Goal: Transaction & Acquisition: Purchase product/service

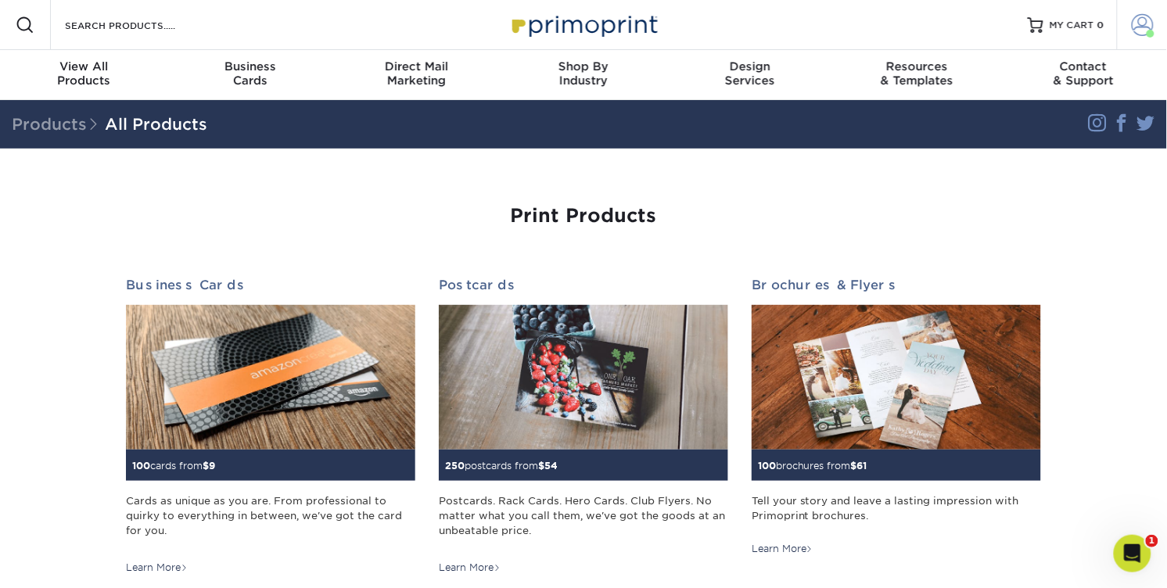
click at [1132, 32] on span at bounding box center [1143, 25] width 22 height 22
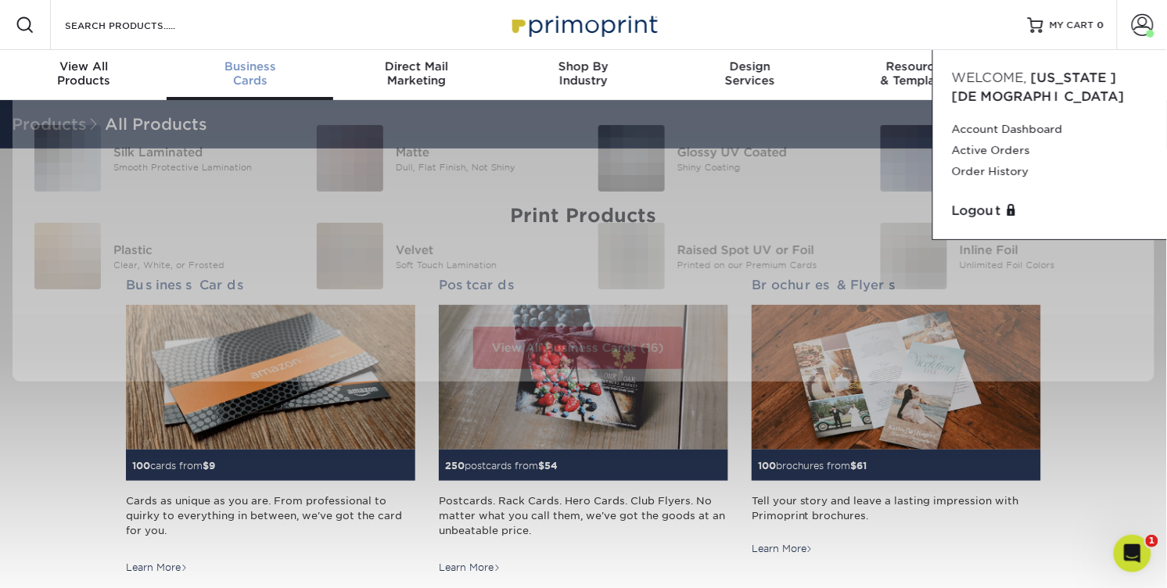
click at [238, 88] on div "Business Cards" at bounding box center [250, 73] width 167 height 28
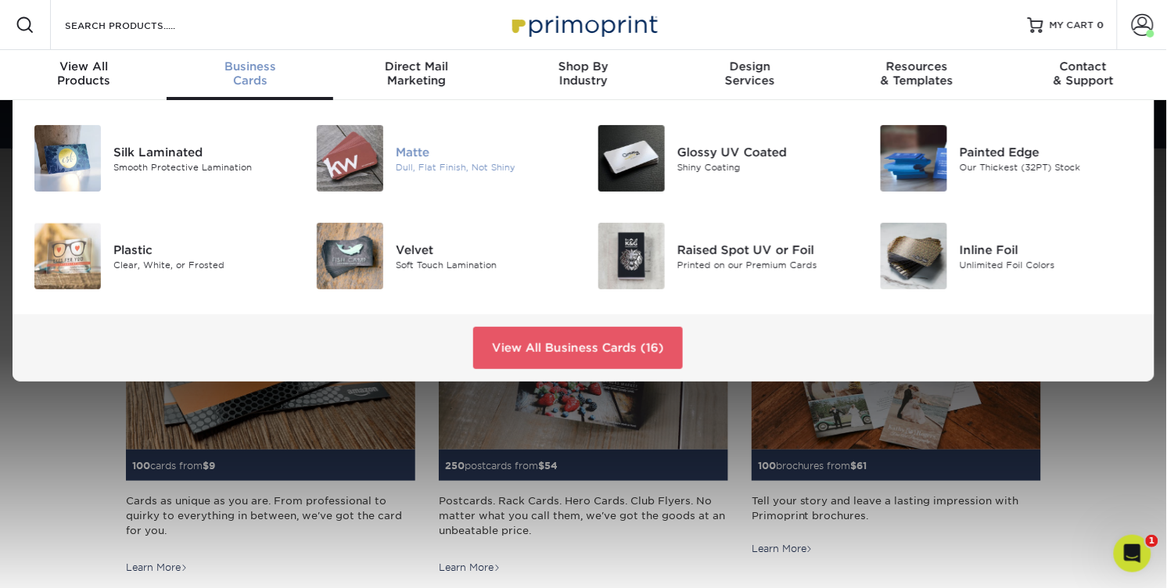
click at [369, 181] on img at bounding box center [350, 158] width 66 height 66
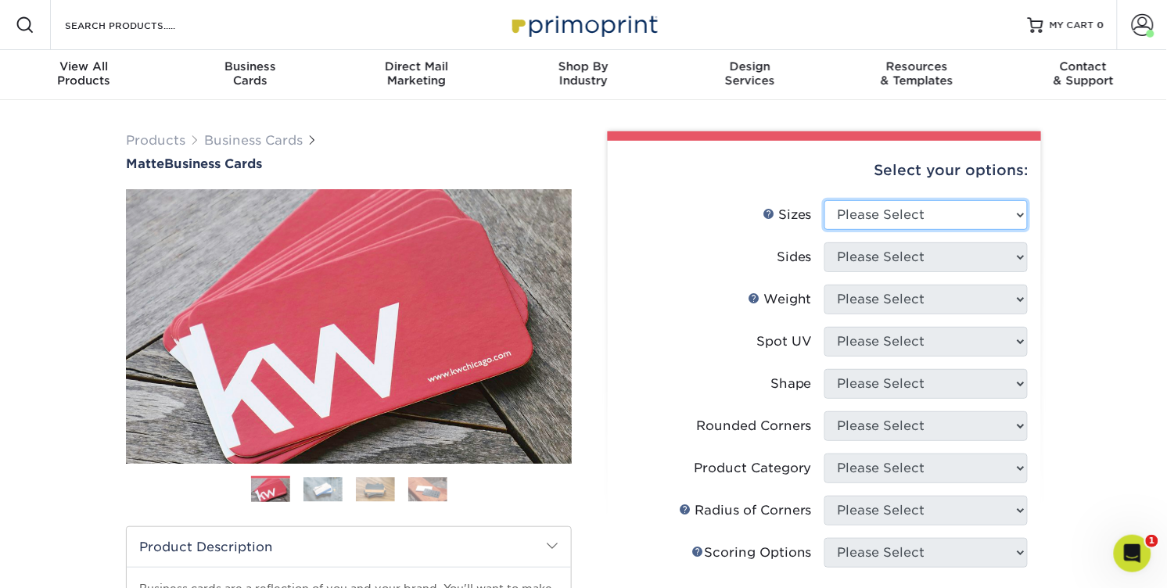
click at [861, 230] on select "Please Select 1.5" x 3.5" - Mini 1.75" x 3.5" - Mini 2" x 2" - Square 2" x 3" -…" at bounding box center [925, 215] width 203 height 30
select select "2.00x3.50"
click at [826, 230] on select "Please Select 1.5" x 3.5" - Mini 1.75" x 3.5" - Mini 2" x 2" - Square 2" x 3" -…" at bounding box center [925, 215] width 203 height 30
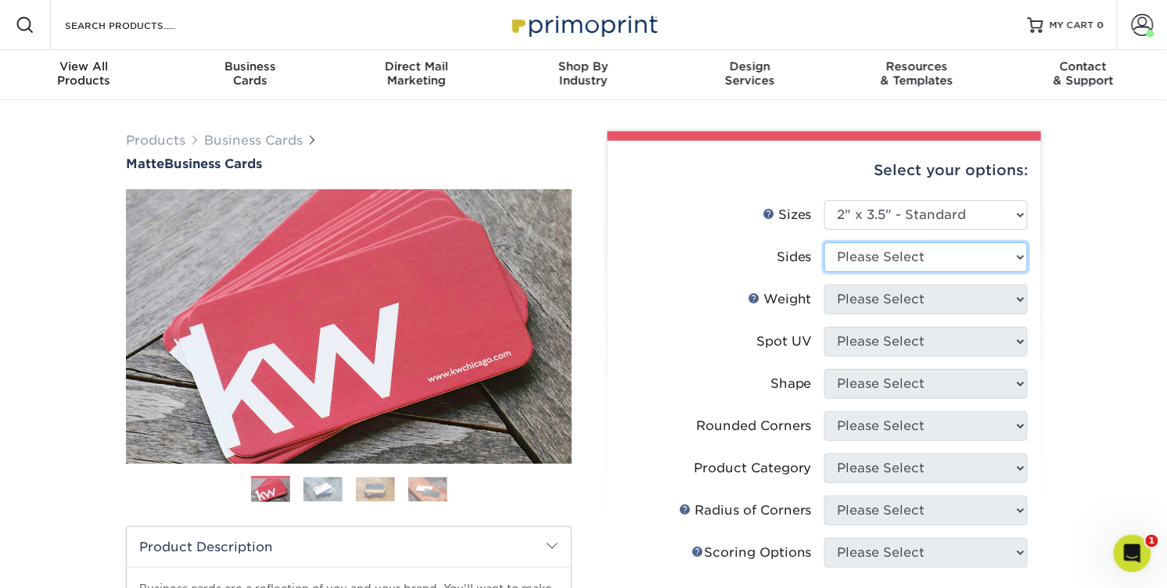
click at [877, 272] on select "Please Select Print Both Sides Print Front Only" at bounding box center [925, 257] width 203 height 30
select select "13abbda7-1d64-4f25-8bb2-c179b224825d"
click at [826, 272] on select "Please Select Print Both Sides Print Front Only" at bounding box center [925, 257] width 203 height 30
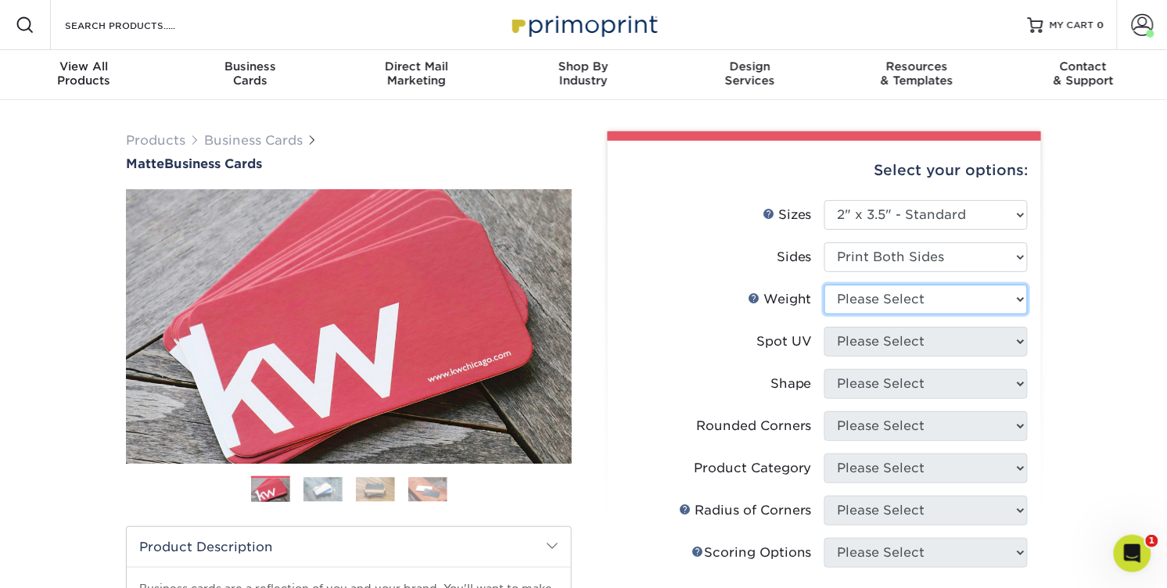
click at [885, 314] on select "Please Select 16PT 14PT" at bounding box center [925, 300] width 203 height 30
select select "16PT"
click at [826, 314] on select "Please Select 16PT 14PT" at bounding box center [925, 300] width 203 height 30
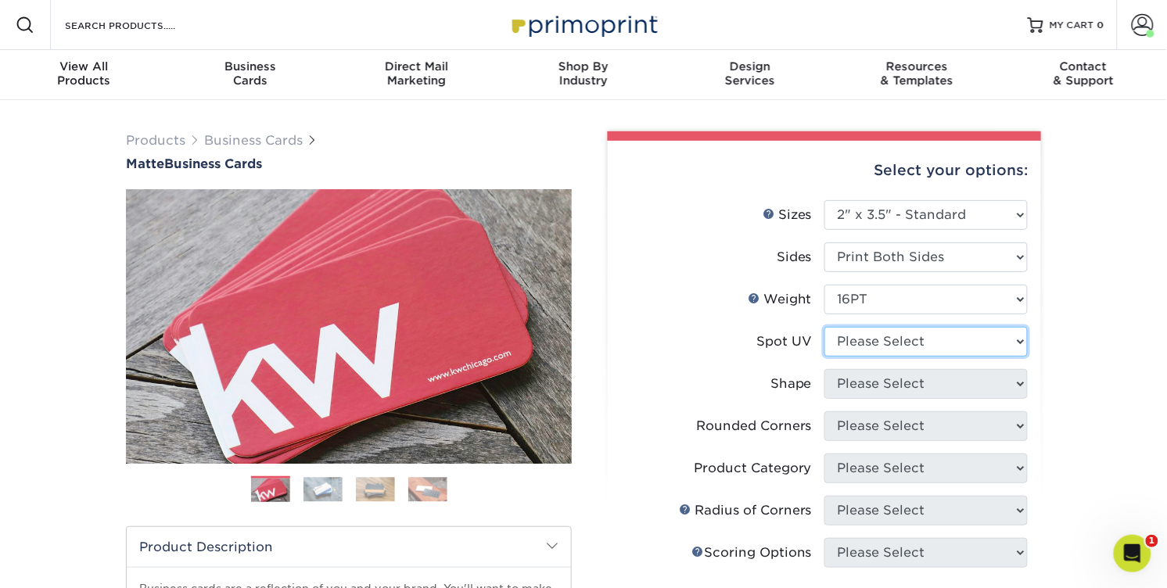
click at [878, 357] on select "Please Select No Spot UV Front and Back (Both Sides) Front Only Back Only" at bounding box center [925, 342] width 203 height 30
select select "3"
click at [826, 357] on select "Please Select No Spot UV Front and Back (Both Sides) Front Only Back Only" at bounding box center [925, 342] width 203 height 30
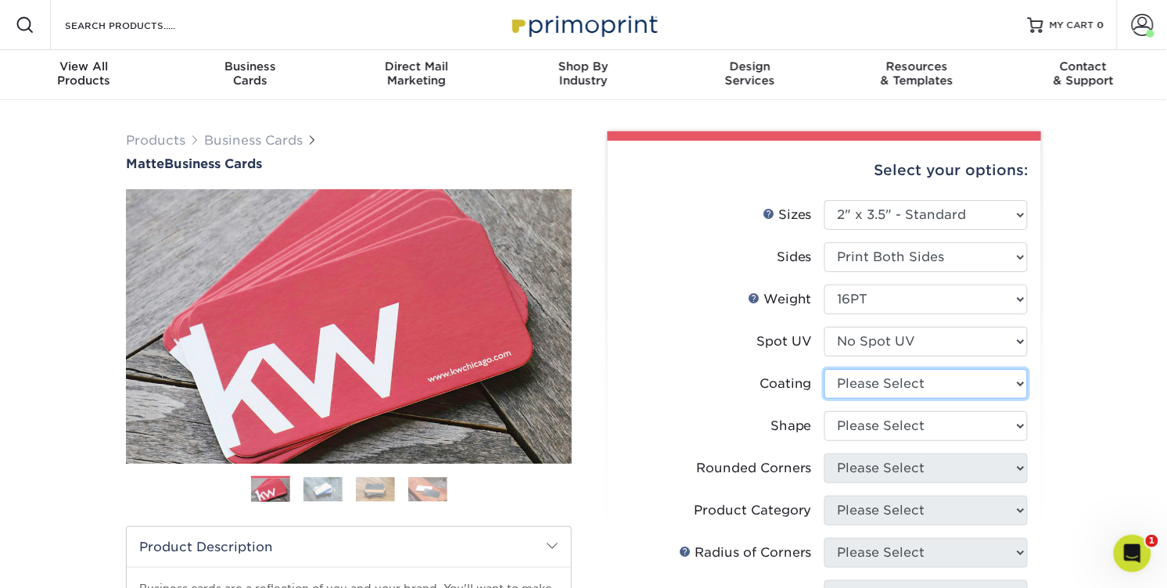
click at [883, 399] on select at bounding box center [925, 384] width 203 height 30
select select "121bb7b5-3b4d-429f-bd8d-bbf80e953313"
click at [826, 399] on select at bounding box center [925, 384] width 203 height 30
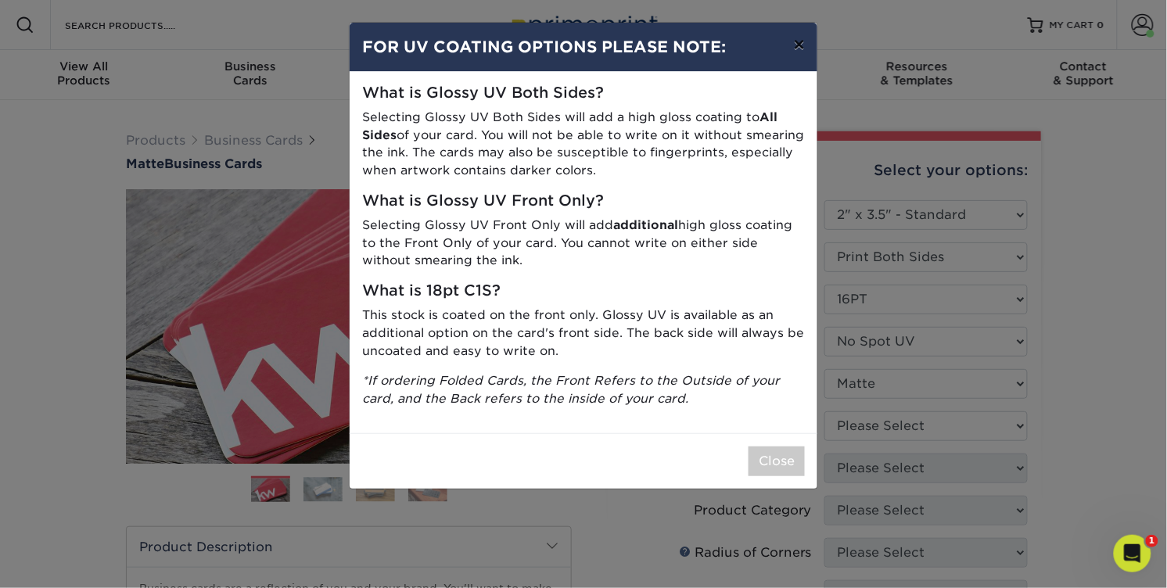
click at [787, 61] on button "×" at bounding box center [799, 45] width 36 height 44
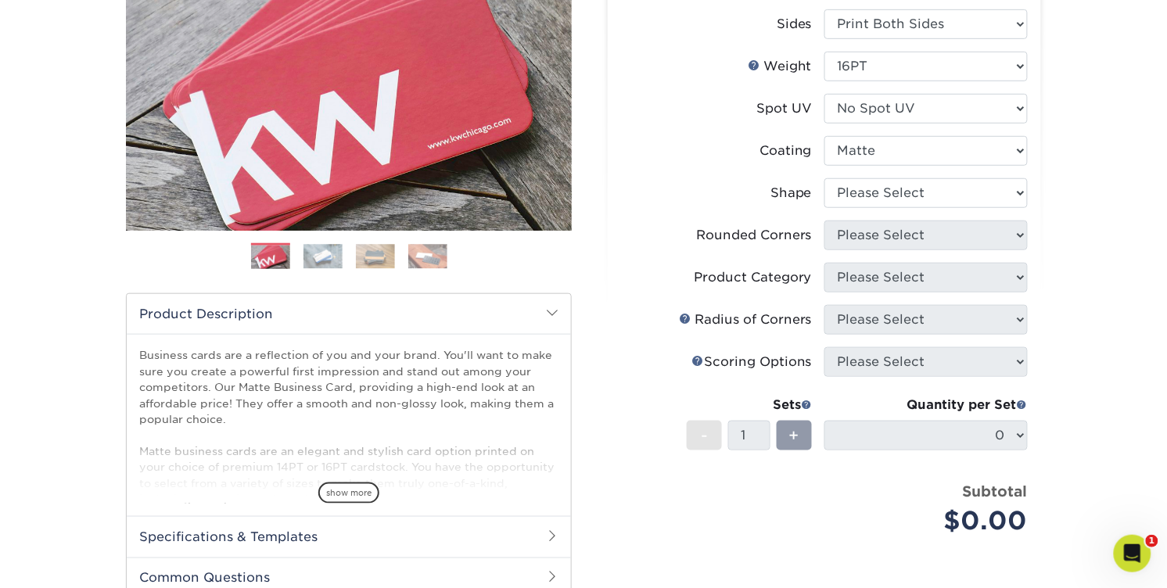
scroll to position [234, 0]
click at [919, 207] on select "Please Select Standard Oval" at bounding box center [925, 193] width 203 height 30
select select "standard"
click at [826, 207] on select "Please Select Standard Oval" at bounding box center [925, 193] width 203 height 30
click at [909, 249] on select "Please Select Yes - Round 2 Corners Yes - Round 4 Corners No" at bounding box center [925, 235] width 203 height 30
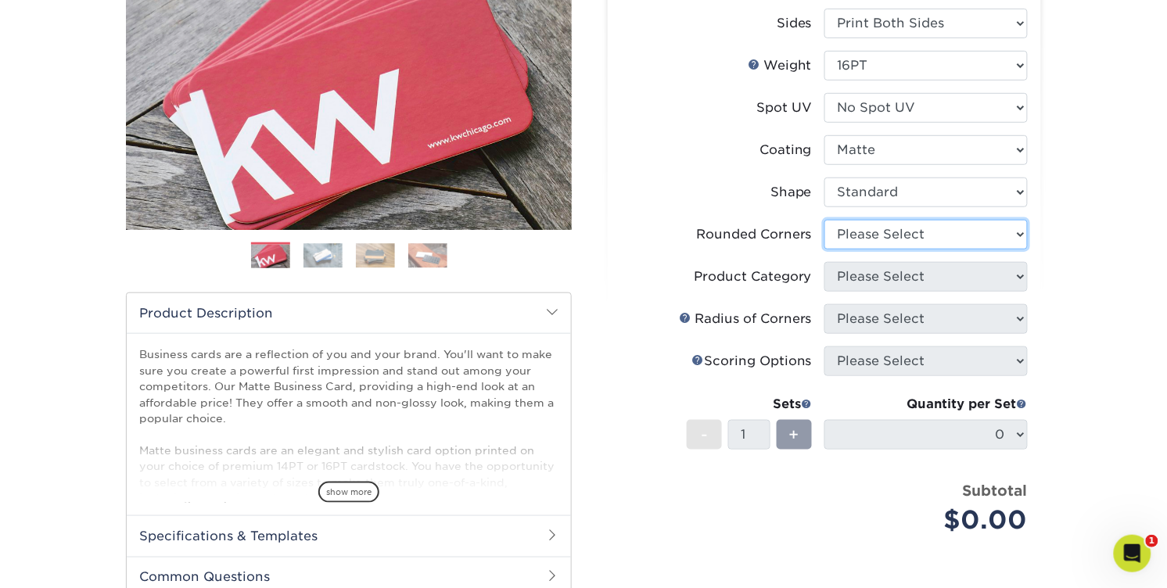
select select "0"
click at [826, 249] on select "Please Select Yes - Round 2 Corners Yes - Round 4 Corners No" at bounding box center [925, 235] width 203 height 30
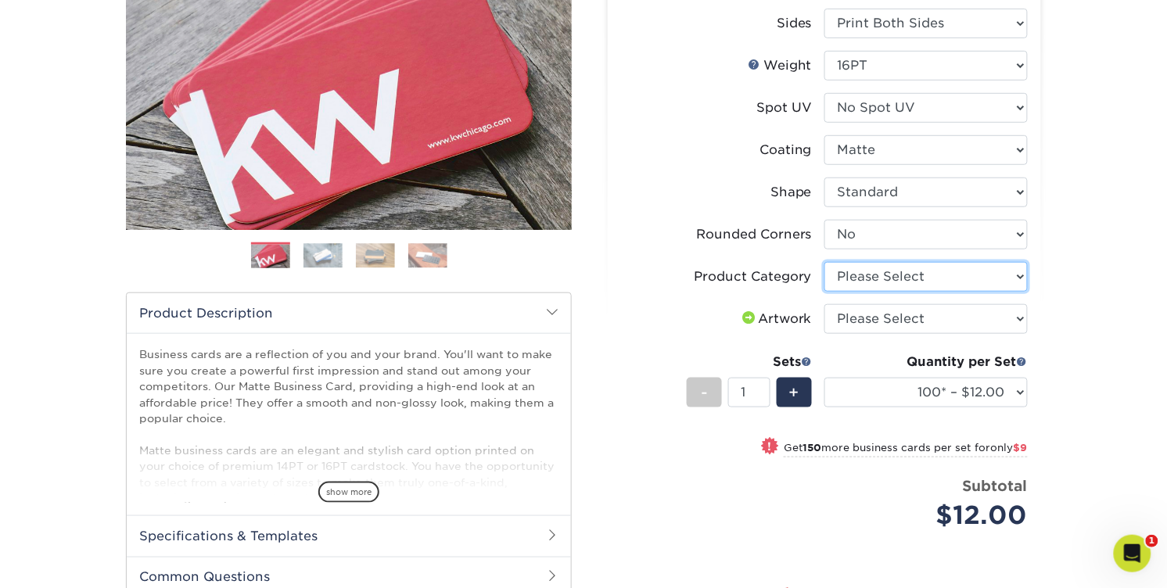
click at [904, 292] on select "Please Select Business Cards" at bounding box center [925, 277] width 203 height 30
select select "3b5148f1-0588-4f88-a218-97bcfdce65c1"
click at [826, 292] on select "Please Select Business Cards" at bounding box center [925, 277] width 203 height 30
click at [924, 334] on select "Please Select I will upload files I need a design - $100" at bounding box center [925, 319] width 203 height 30
select select "upload"
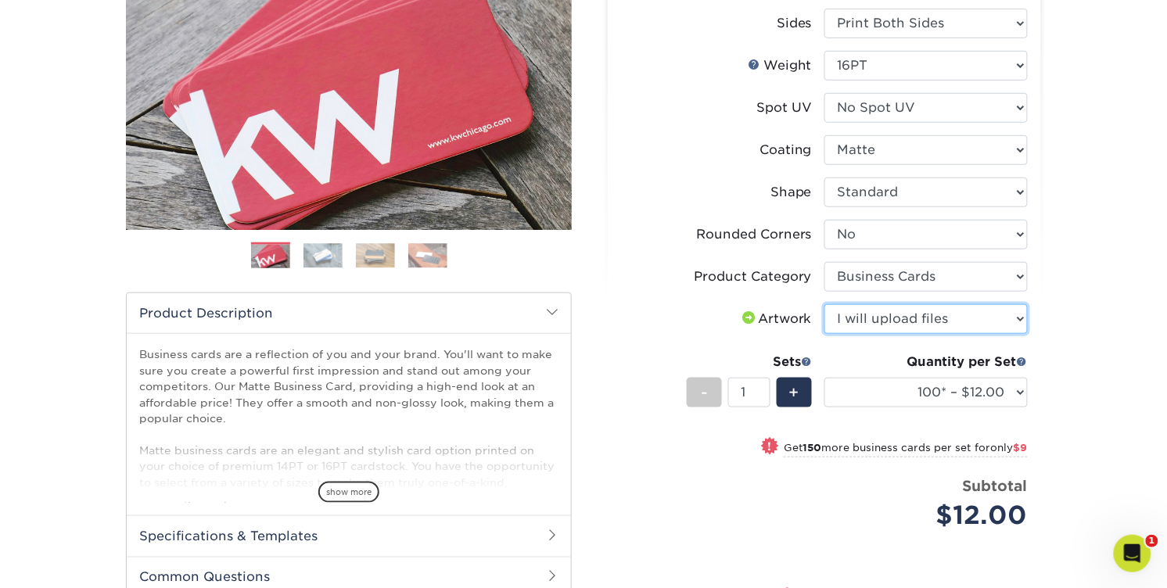
click at [826, 334] on select "Please Select I will upload files I need a design - $100" at bounding box center [925, 319] width 203 height 30
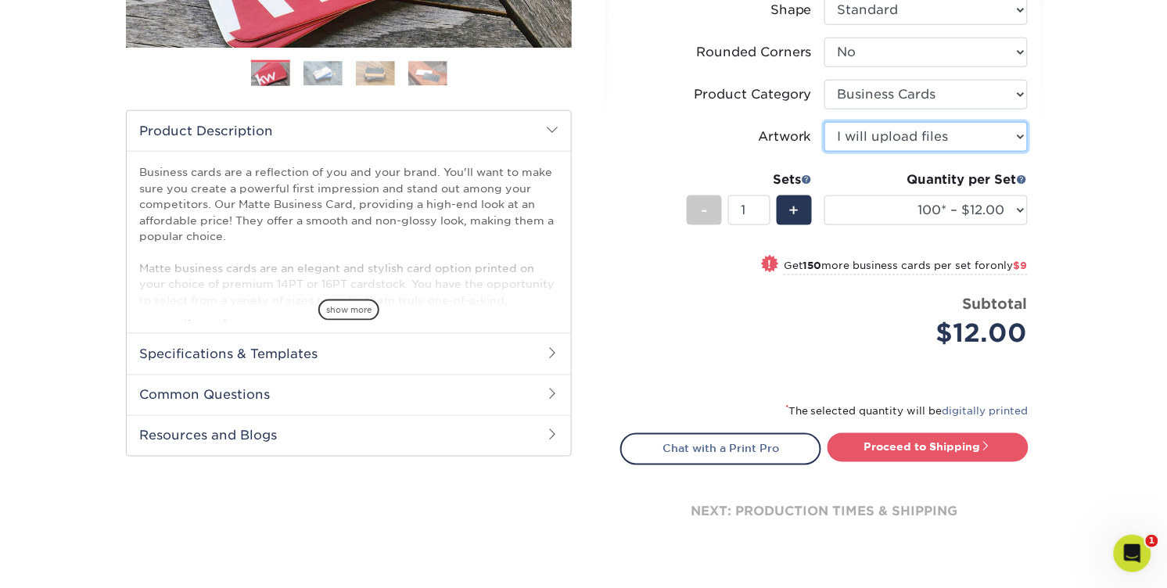
scroll to position [426, 0]
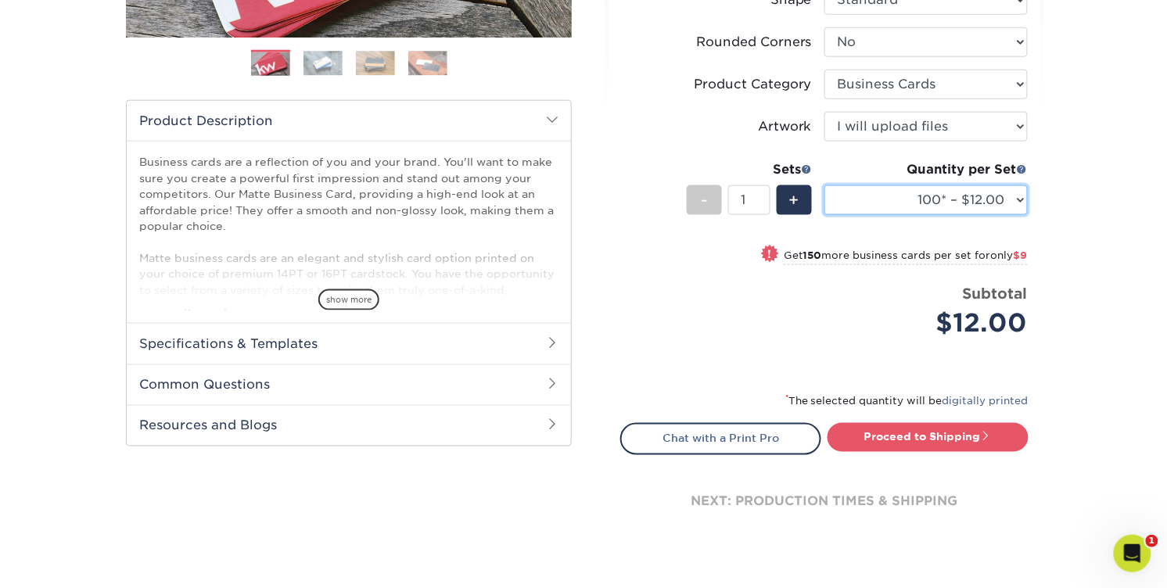
click at [1013, 215] on select "100* – $12.00 250* – $21.00 500 – $42.00 1000 – $53.00 2500 – $95.00 5000 – $18…" at bounding box center [925, 200] width 203 height 30
select select "250* – $21.00"
click at [826, 215] on select "100* – $12.00 250* – $21.00 500 – $42.00 1000 – $53.00 2500 – $95.00 5000 – $18…" at bounding box center [925, 200] width 203 height 30
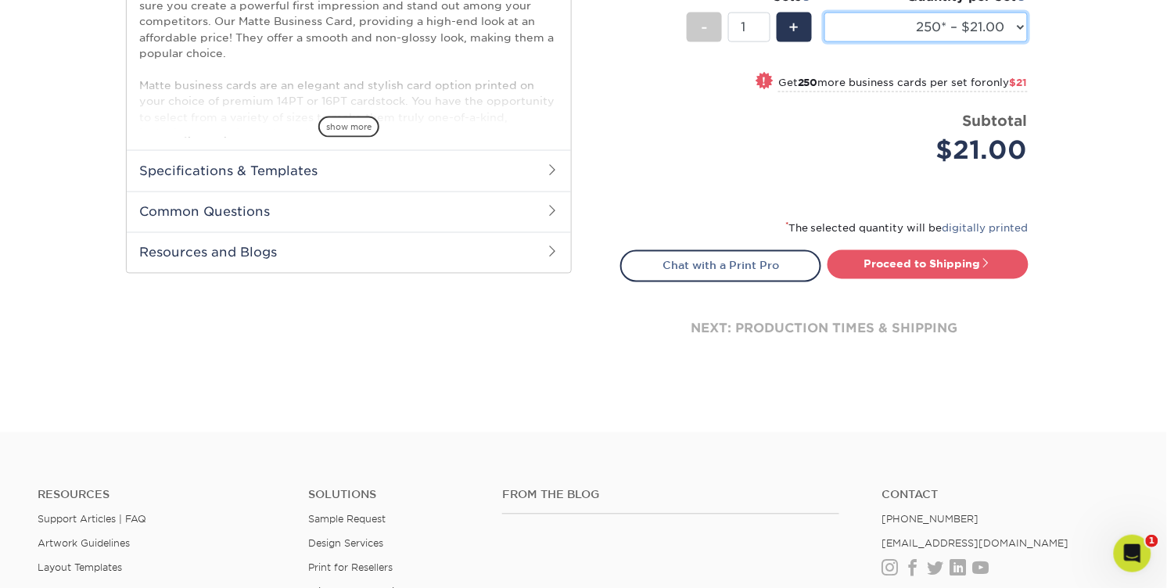
scroll to position [604, 0]
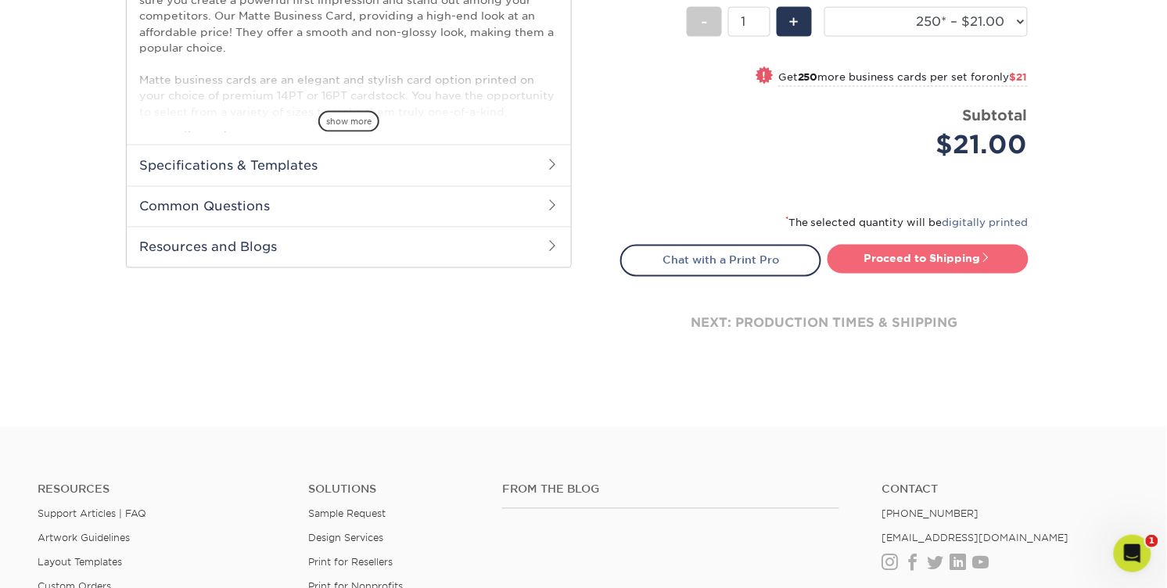
click at [874, 273] on link "Proceed to Shipping" at bounding box center [927, 259] width 201 height 28
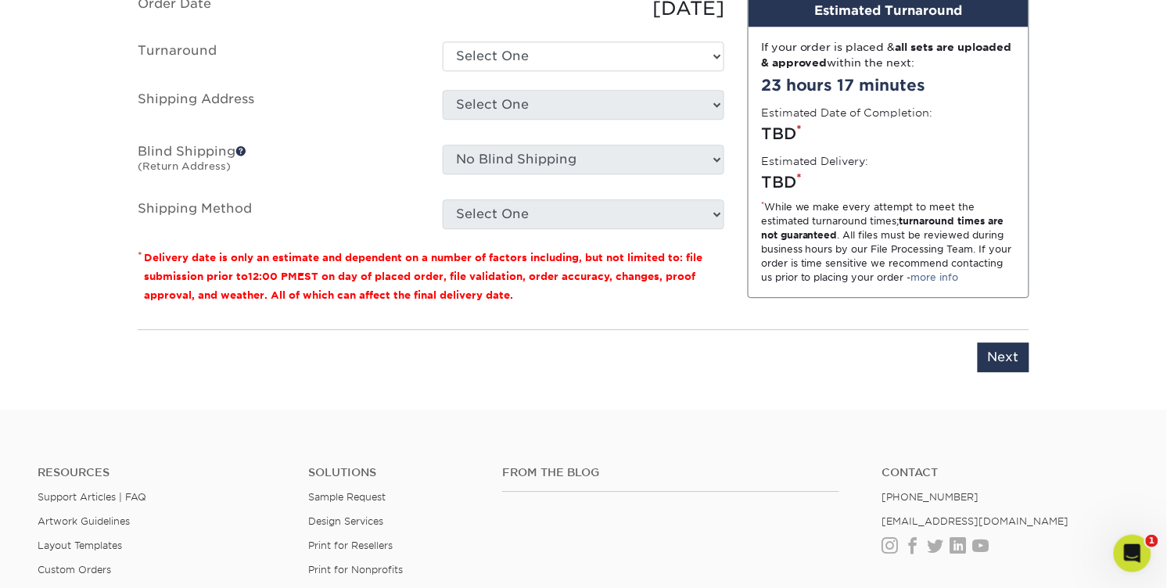
scroll to position [1135, 0]
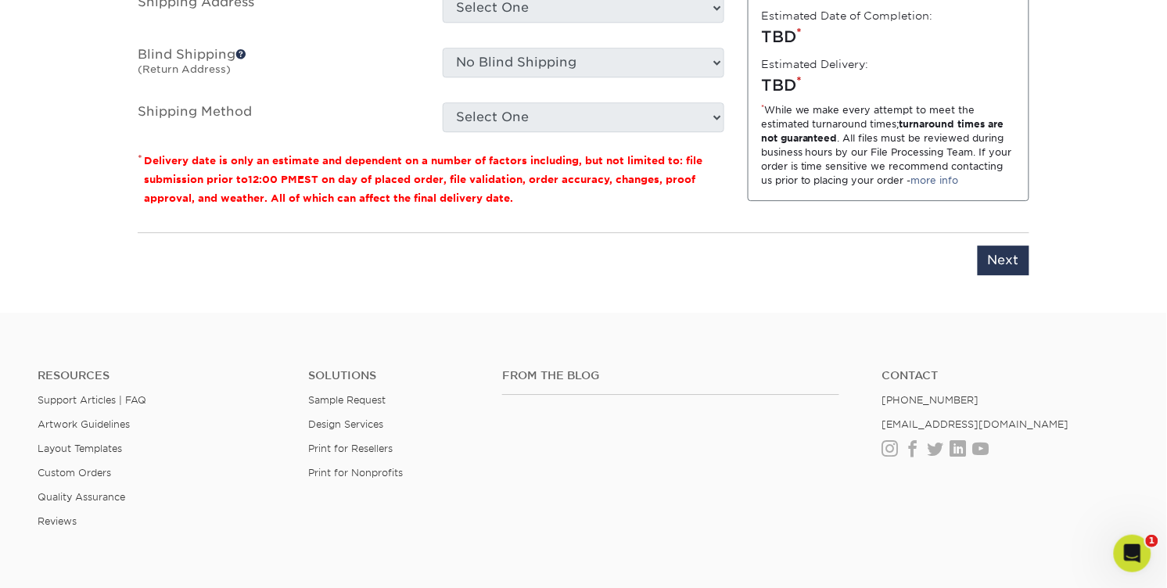
drag, startPoint x: 465, startPoint y: 86, endPoint x: 385, endPoint y: 88, distance: 79.8
type input "Bzcrds RA"
select select "23721297-b68b-4846-ba83-3171e6bd9d78"
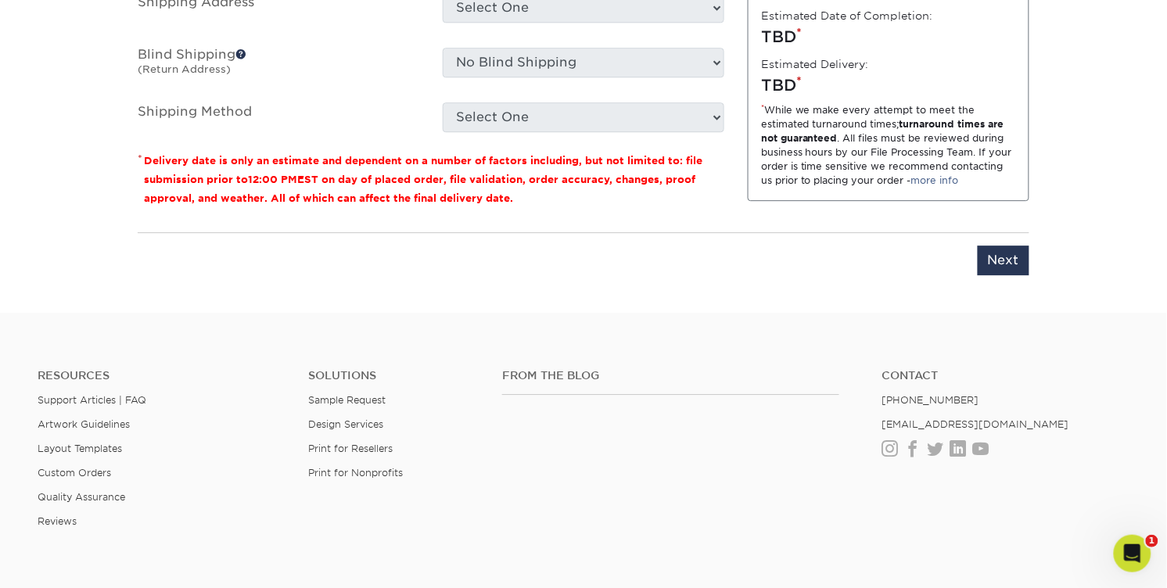
click at [487, 23] on select "Select One ADV Amber Smith ARenihan Bridget Reitano AGS Heather Hutchinson KHar…" at bounding box center [584, 8] width 282 height 30
select select "84924"
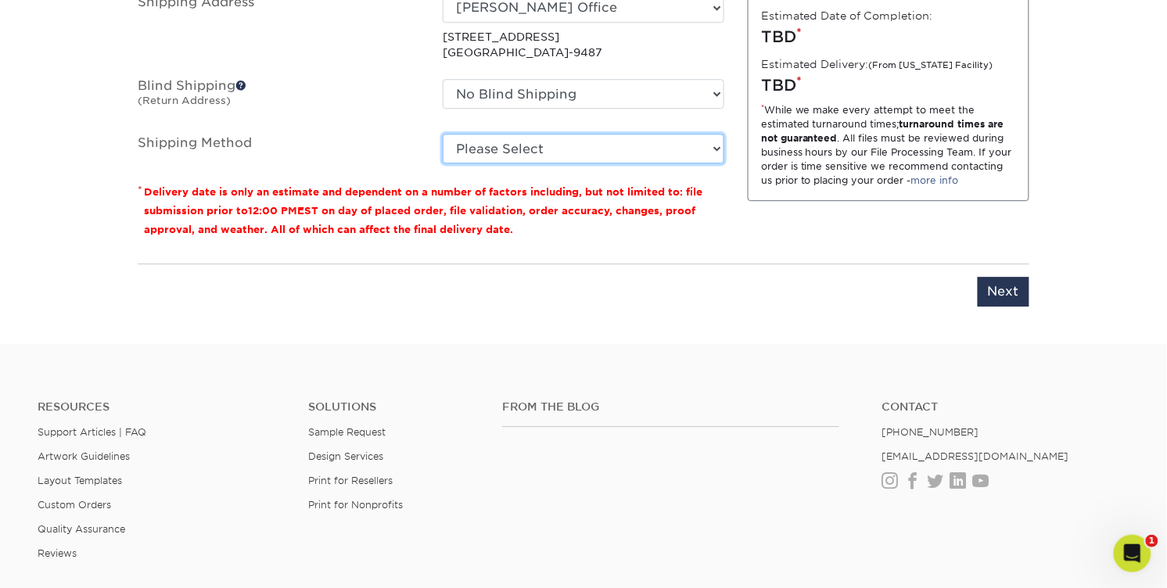
click at [545, 163] on select "Please Select Ground Shipping (+$7.84) 3 Day Shipping Service (+$15.33) 2 Day A…" at bounding box center [584, 149] width 282 height 30
select select "03"
click at [443, 163] on select "Please Select Ground Shipping (+$7.84) 3 Day Shipping Service (+$15.33) 2 Day A…" at bounding box center [584, 149] width 282 height 30
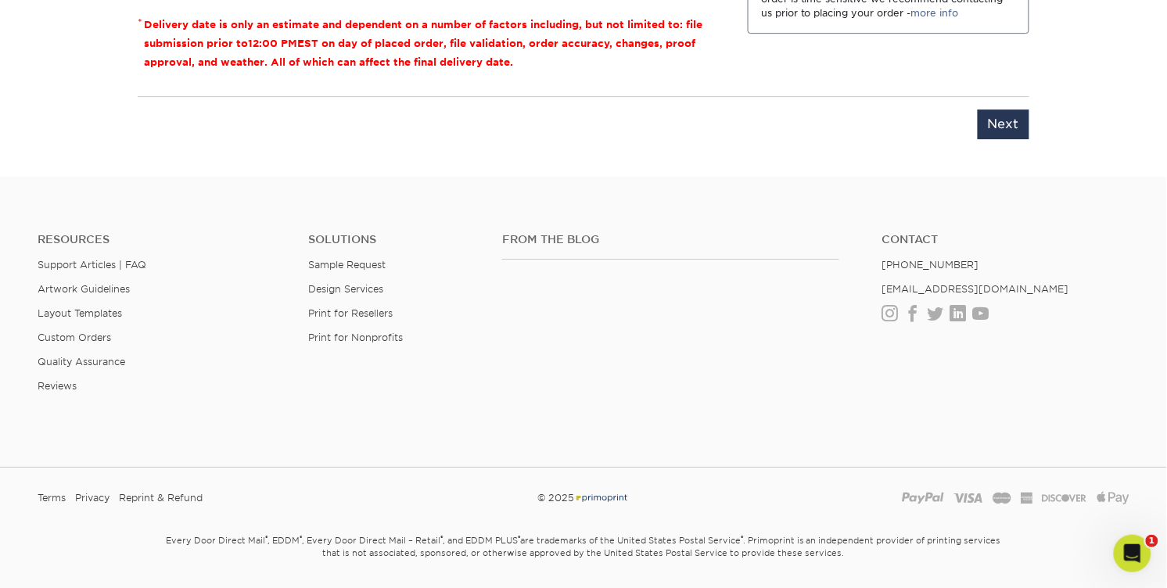
scroll to position [1310, 0]
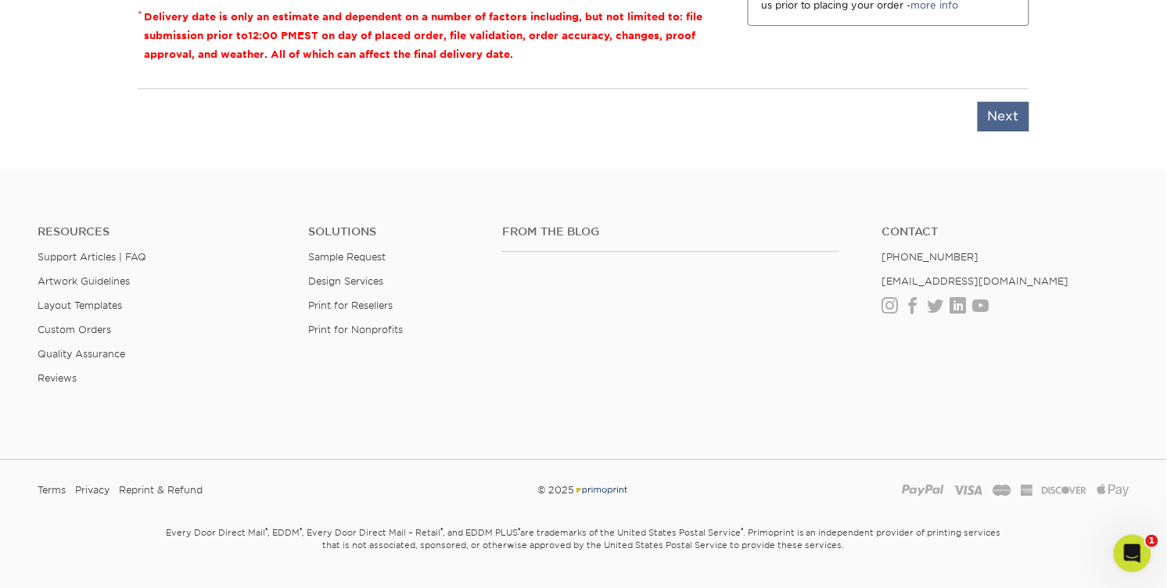
click at [995, 131] on input "Next" at bounding box center [1003, 117] width 52 height 30
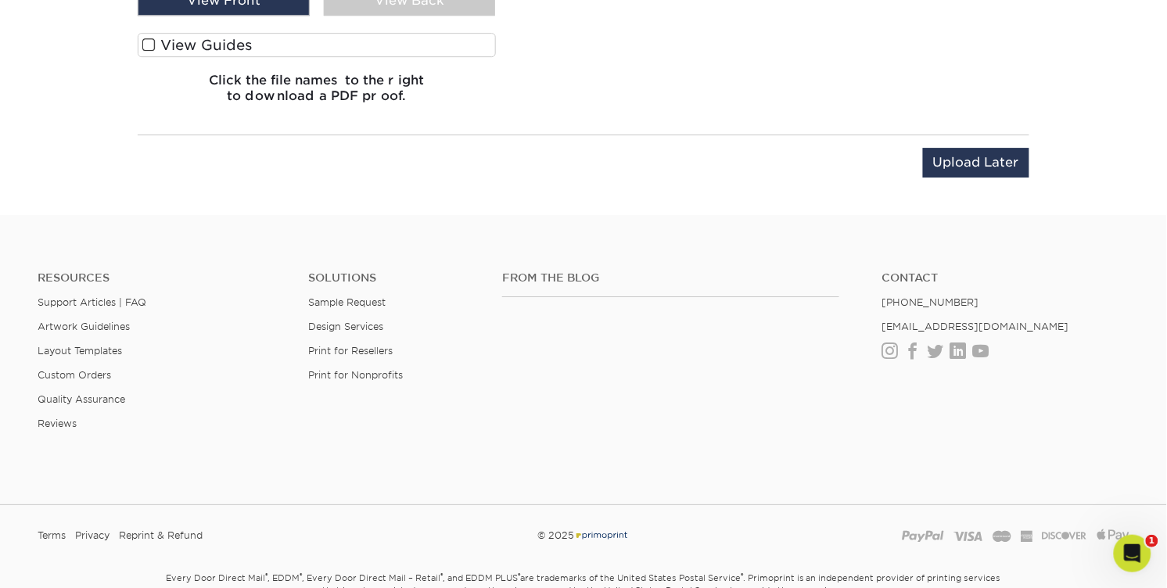
click at [427, 16] on div "View Back" at bounding box center [410, 1] width 172 height 30
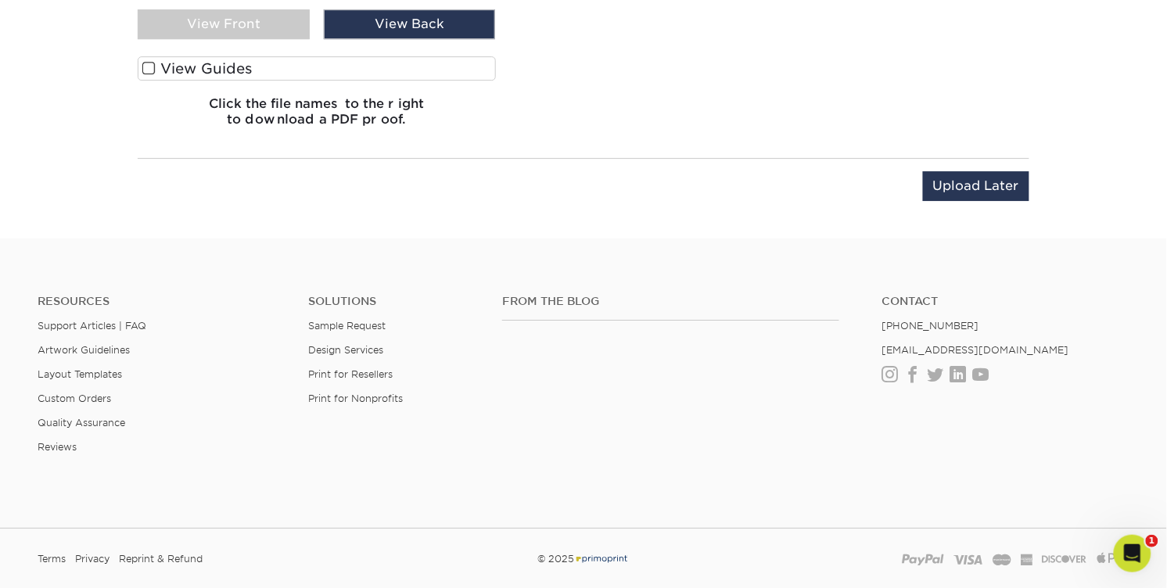
scroll to position [1282, 0]
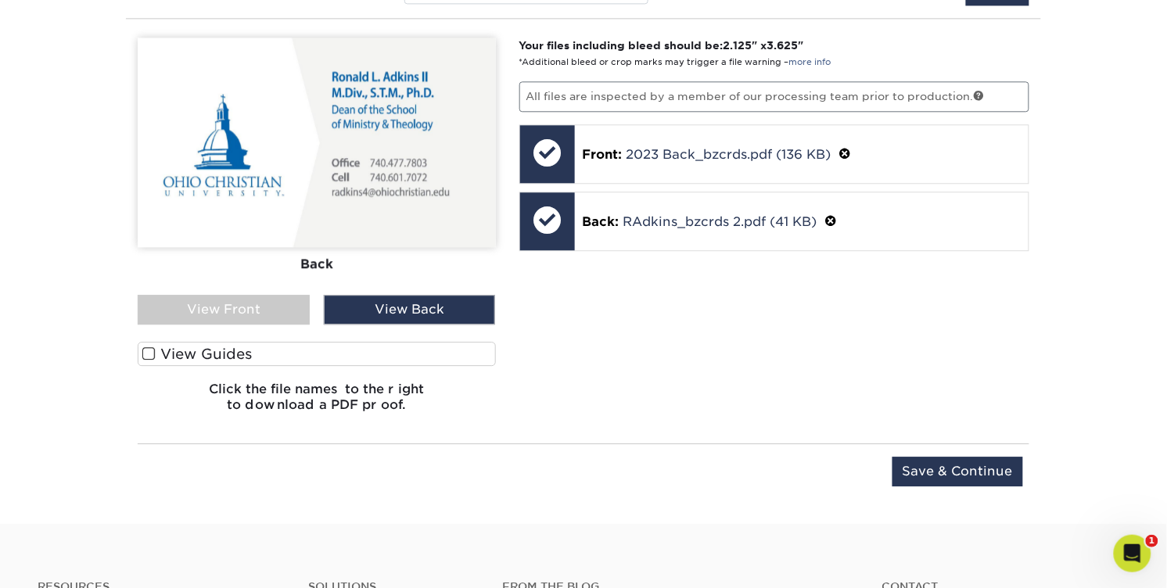
scroll to position [950, 0]
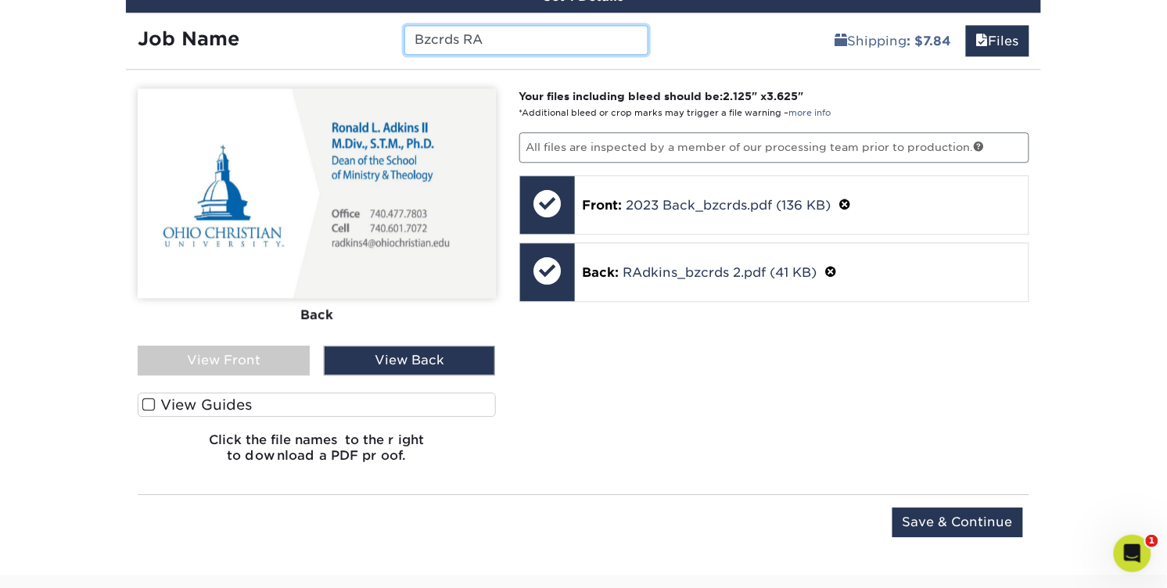
click at [533, 55] on input "Bzcrds RA" at bounding box center [525, 40] width 243 height 30
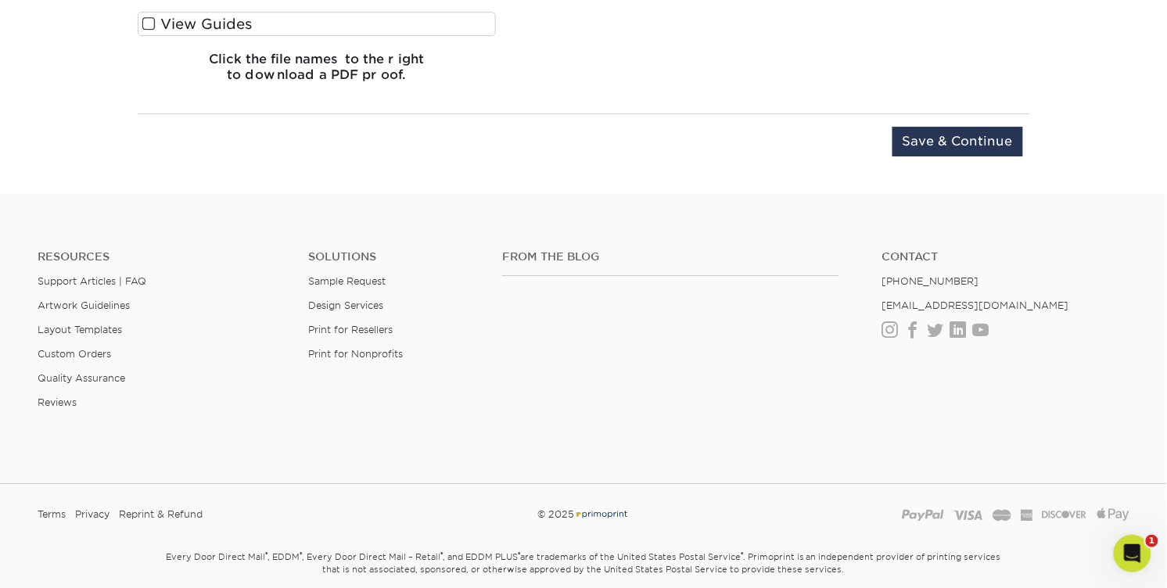
scroll to position [1335, 0]
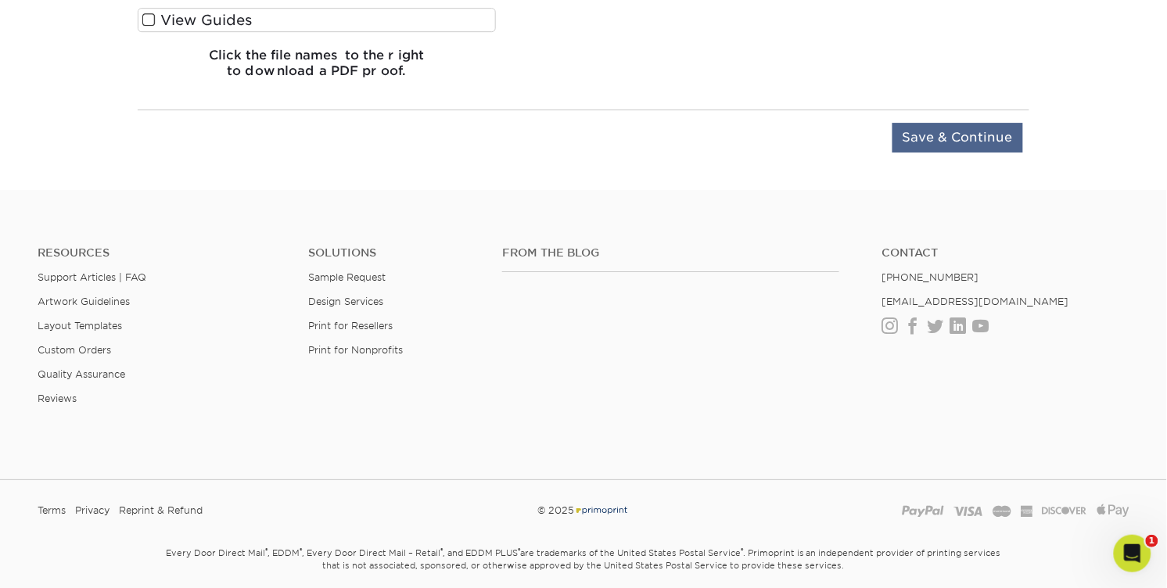
type input "Bzcrds RAdkins"
click at [906, 152] on input "Save & Continue" at bounding box center [957, 138] width 131 height 30
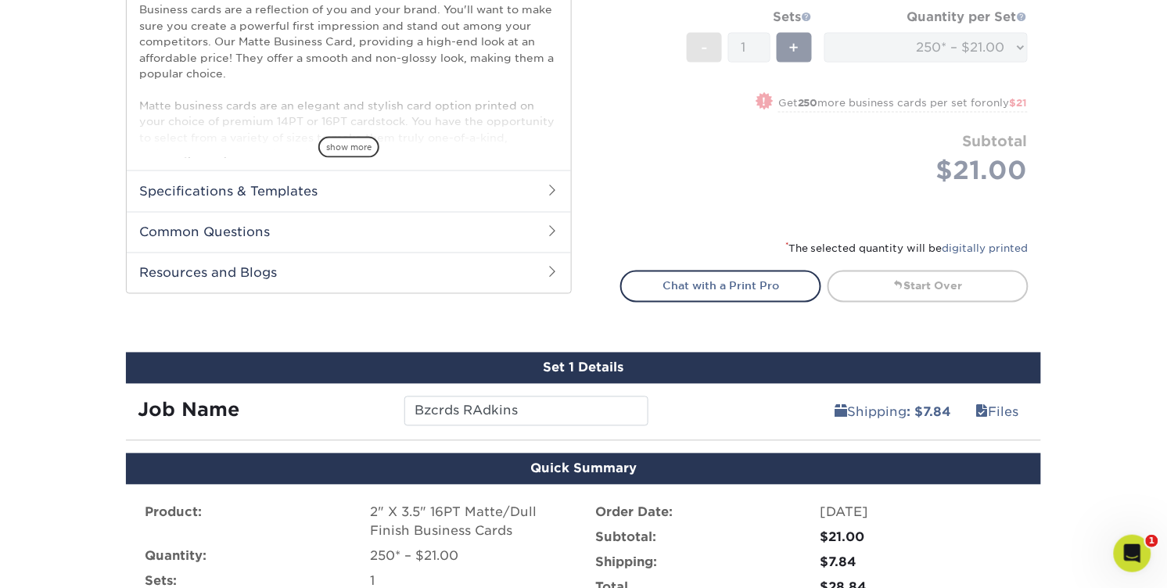
scroll to position [573, 0]
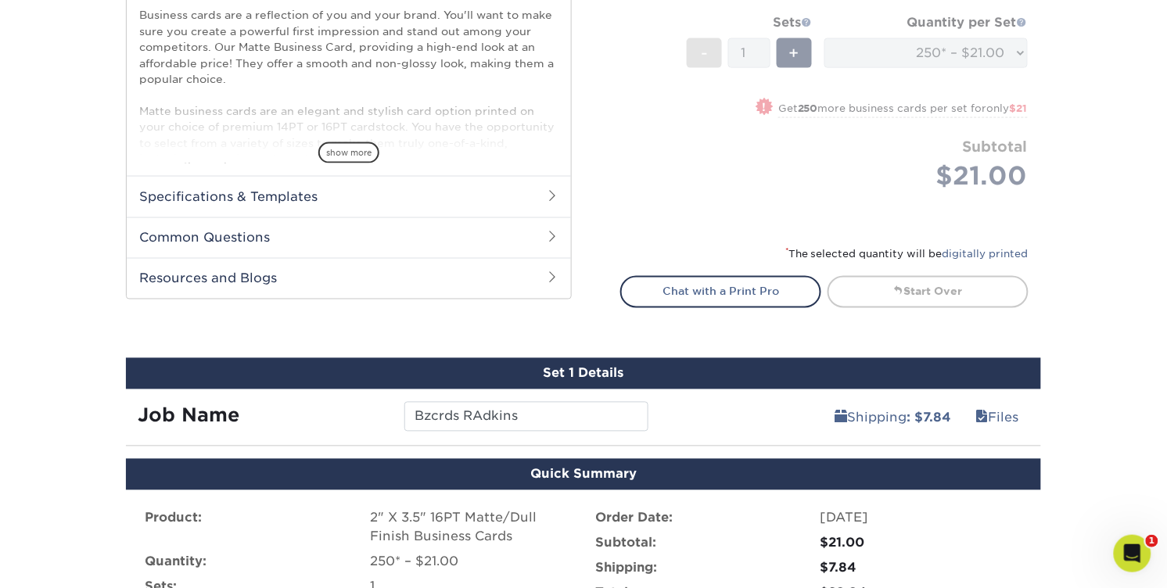
click at [793, 276] on div "* The selected quantity will be digitally printed" at bounding box center [824, 260] width 408 height 31
click at [891, 307] on link "Start Over" at bounding box center [927, 291] width 201 height 31
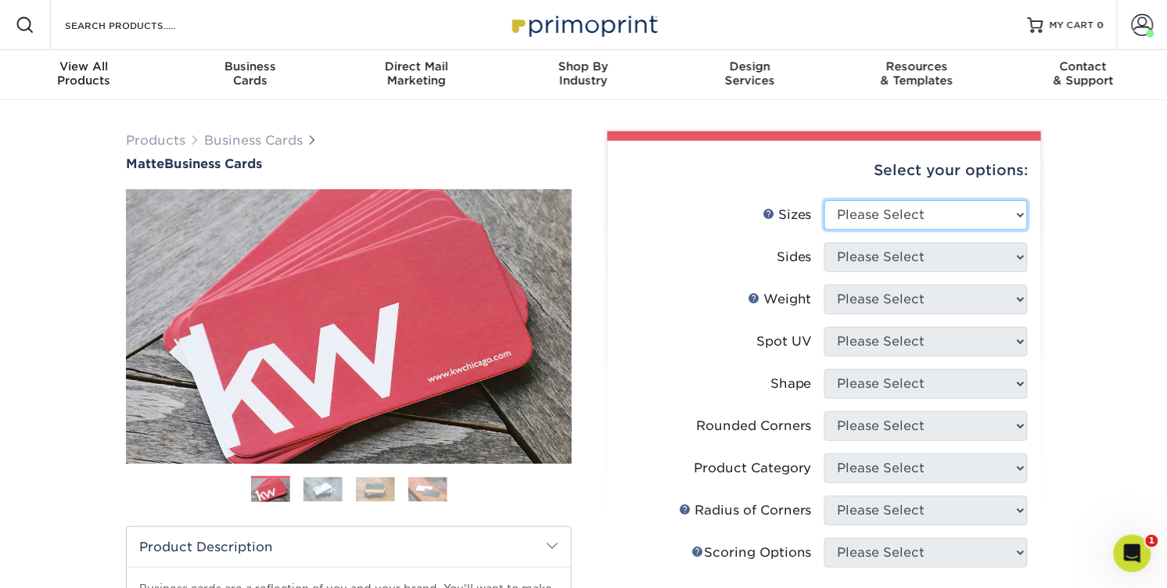
click at [872, 230] on select "Please Select 1.5" x 3.5" - Mini 1.75" x 3.5" - Mini 2" x 2" - Square 2" x 3" -…" at bounding box center [925, 215] width 203 height 30
select select "2.00x3.50"
click at [826, 230] on select "Please Select 1.5" x 3.5" - Mini 1.75" x 3.5" - Mini 2" x 2" - Square 2" x 3" -…" at bounding box center [925, 215] width 203 height 30
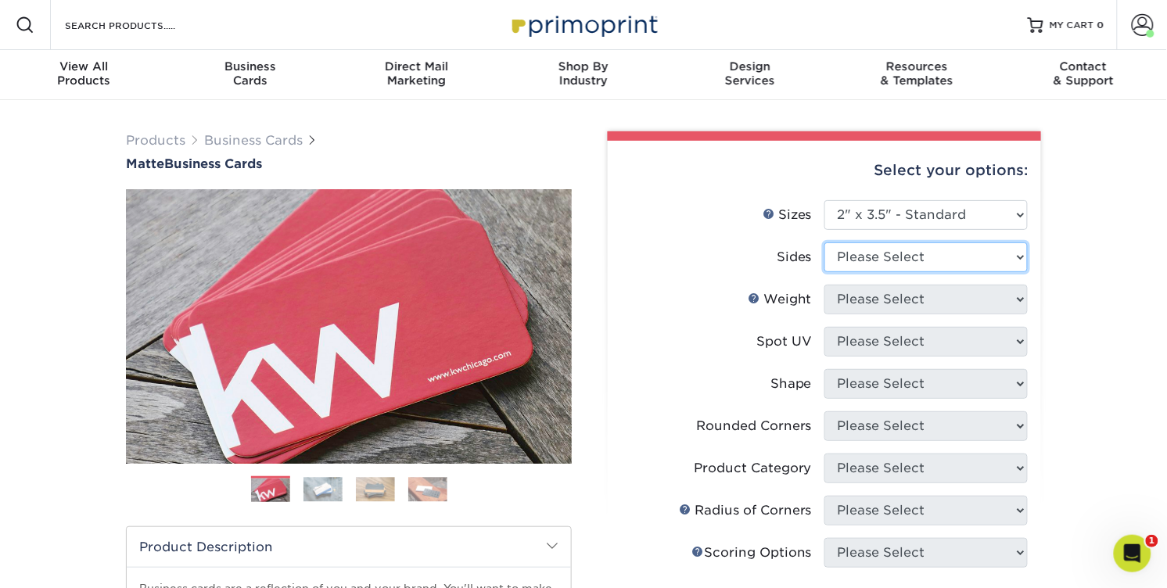
click at [889, 272] on select "Please Select Print Both Sides Print Front Only" at bounding box center [925, 257] width 203 height 30
select select "13abbda7-1d64-4f25-8bb2-c179b224825d"
click at [826, 272] on select "Please Select Print Both Sides Print Front Only" at bounding box center [925, 257] width 203 height 30
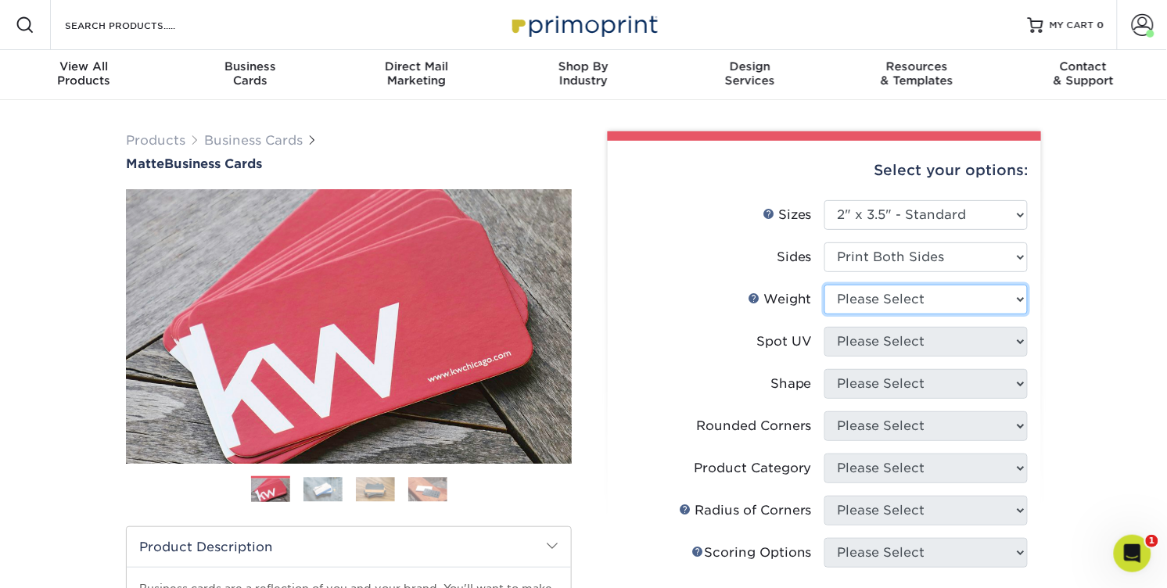
click at [913, 314] on select "Please Select 16PT 14PT" at bounding box center [925, 300] width 203 height 30
select select "16PT"
click at [826, 314] on select "Please Select 16PT 14PT" at bounding box center [925, 300] width 203 height 30
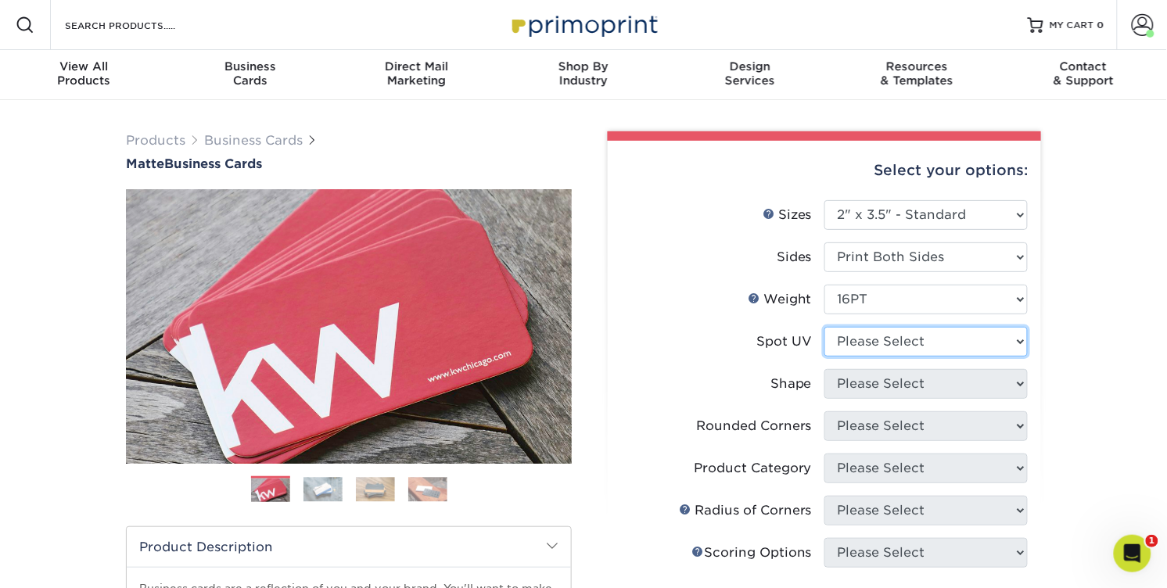
click at [920, 357] on select "Please Select No Spot UV Front and Back (Both Sides) Front Only Back Only" at bounding box center [925, 342] width 203 height 30
select select "3"
click at [826, 357] on select "Please Select No Spot UV Front and Back (Both Sides) Front Only Back Only" at bounding box center [925, 342] width 203 height 30
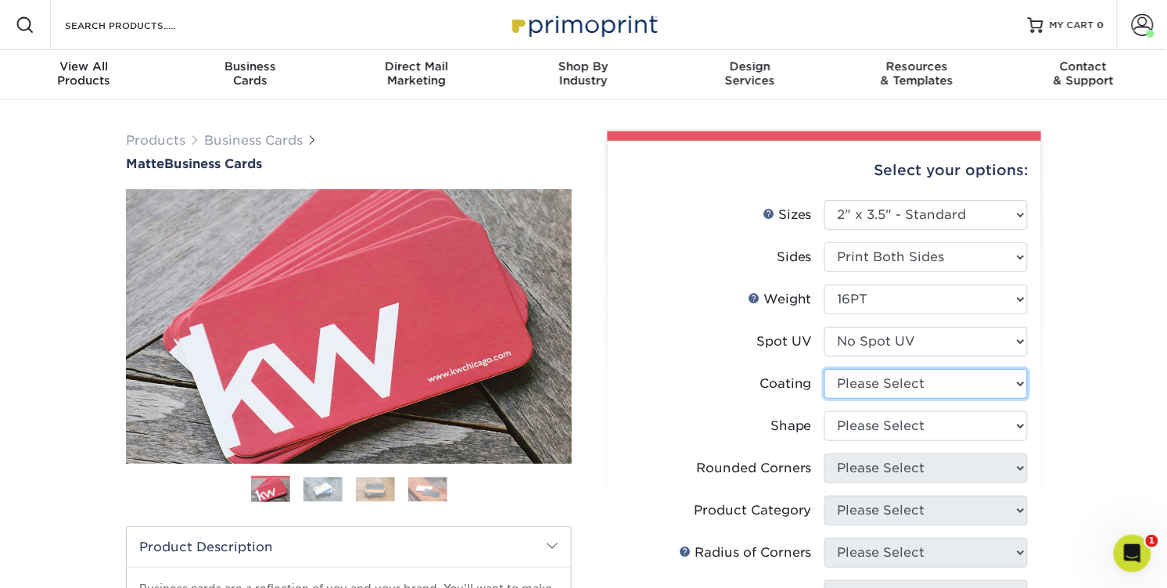
click at [934, 399] on select at bounding box center [925, 384] width 203 height 30
select select "121bb7b5-3b4d-429f-bd8d-bbf80e953313"
click at [826, 399] on select at bounding box center [925, 384] width 203 height 30
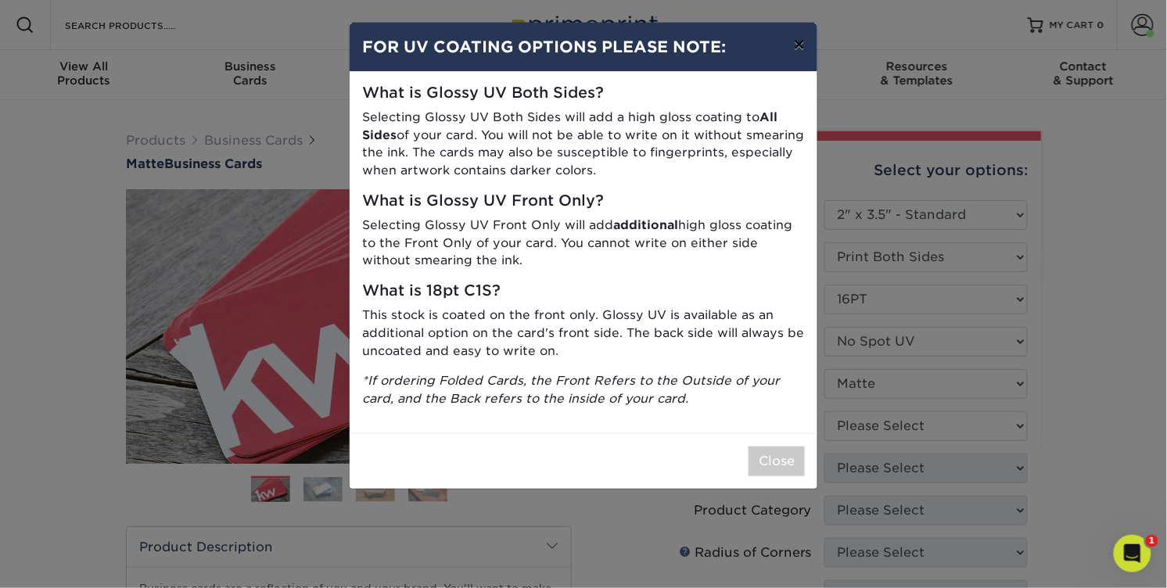
click at [787, 57] on button "×" at bounding box center [799, 45] width 36 height 44
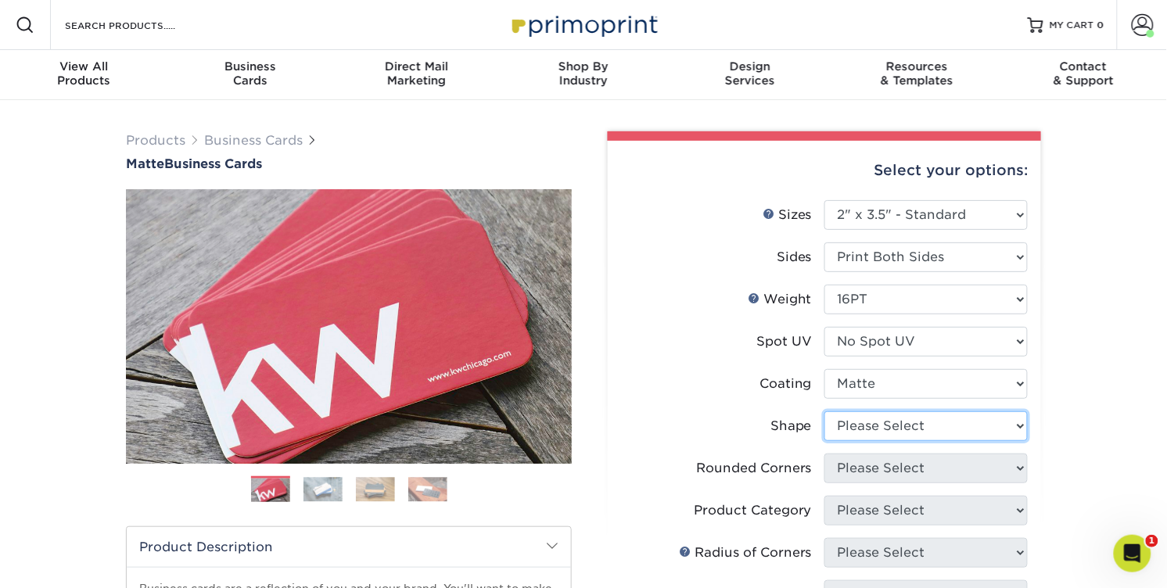
click at [970, 441] on select "Please Select Standard Oval" at bounding box center [925, 426] width 203 height 30
select select "standard"
click at [826, 441] on select "Please Select Standard Oval" at bounding box center [925, 426] width 203 height 30
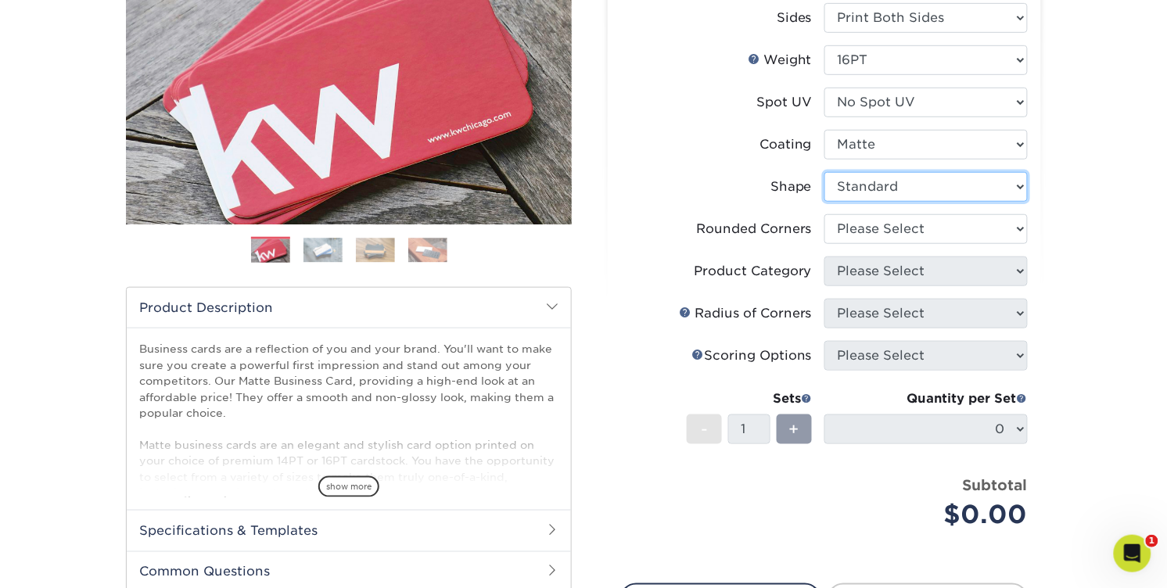
scroll to position [242, 0]
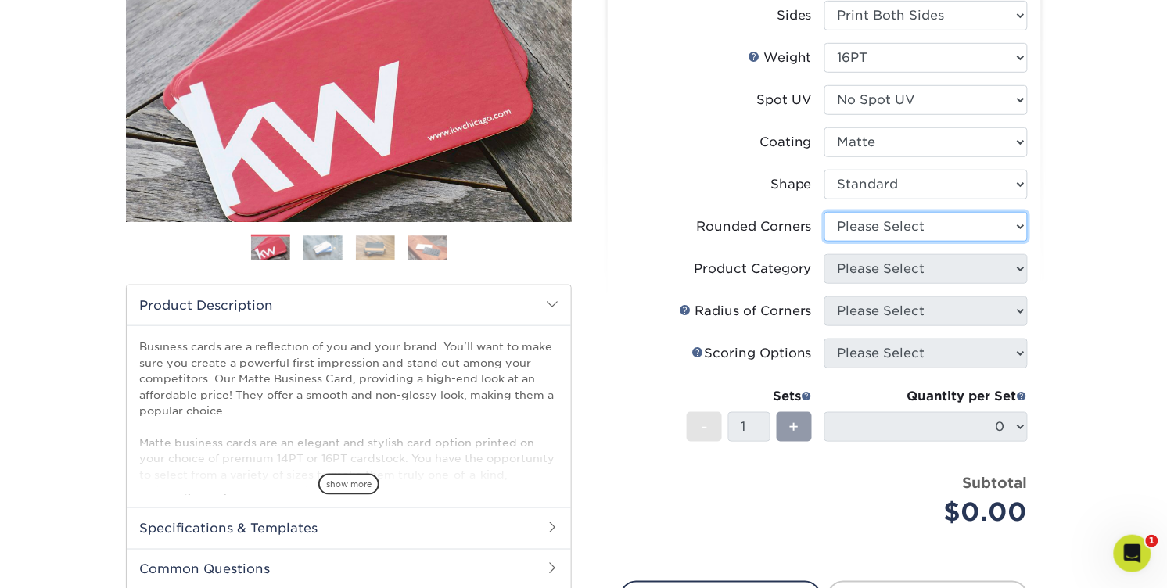
click at [953, 242] on select "Please Select Yes - Round 2 Corners Yes - Round 4 Corners No" at bounding box center [925, 227] width 203 height 30
select select "0"
click at [826, 242] on select "Please Select Yes - Round 2 Corners Yes - Round 4 Corners No" at bounding box center [925, 227] width 203 height 30
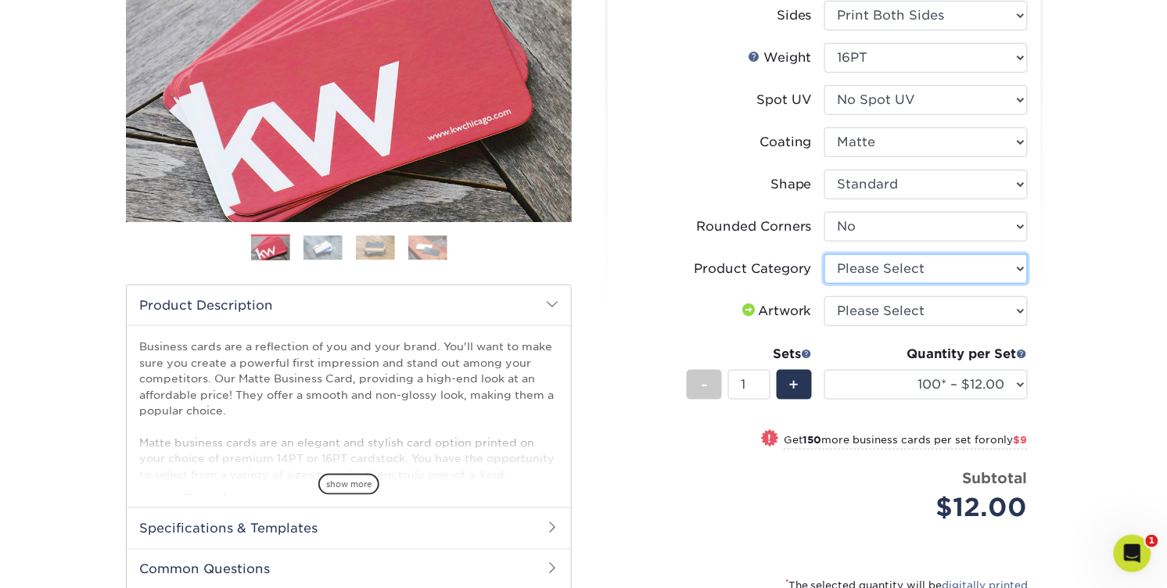
click at [958, 284] on select "Please Select Business Cards" at bounding box center [925, 269] width 203 height 30
select select "3b5148f1-0588-4f88-a218-97bcfdce65c1"
click at [826, 284] on select "Please Select Business Cards" at bounding box center [925, 269] width 203 height 30
click at [994, 326] on select "Please Select I will upload files I need a design - $100" at bounding box center [925, 311] width 203 height 30
select select "upload"
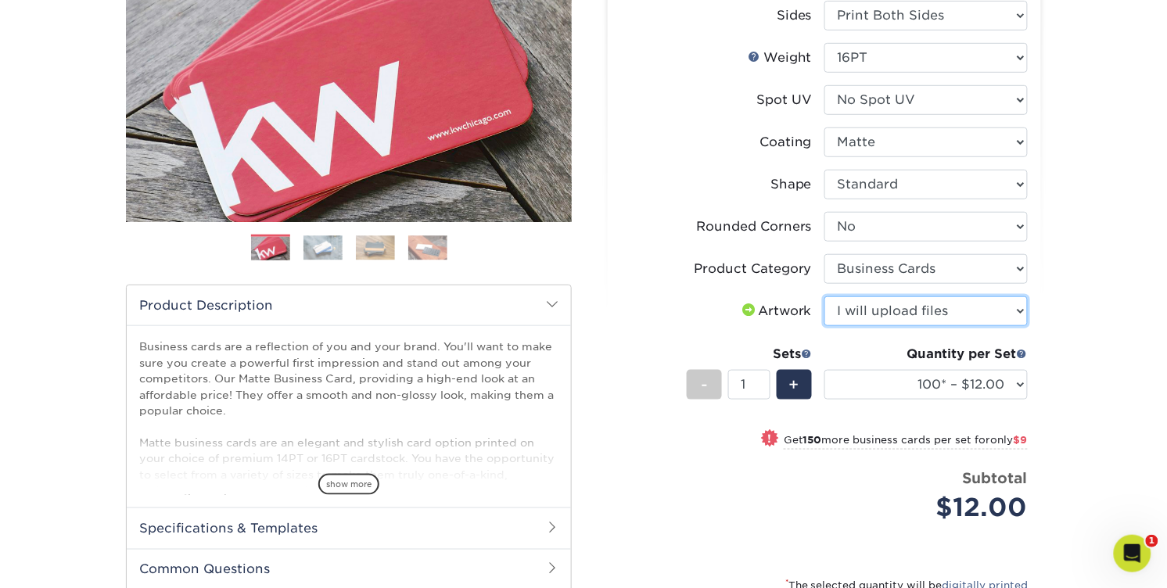
click at [826, 326] on select "Please Select I will upload files I need a design - $100" at bounding box center [925, 311] width 203 height 30
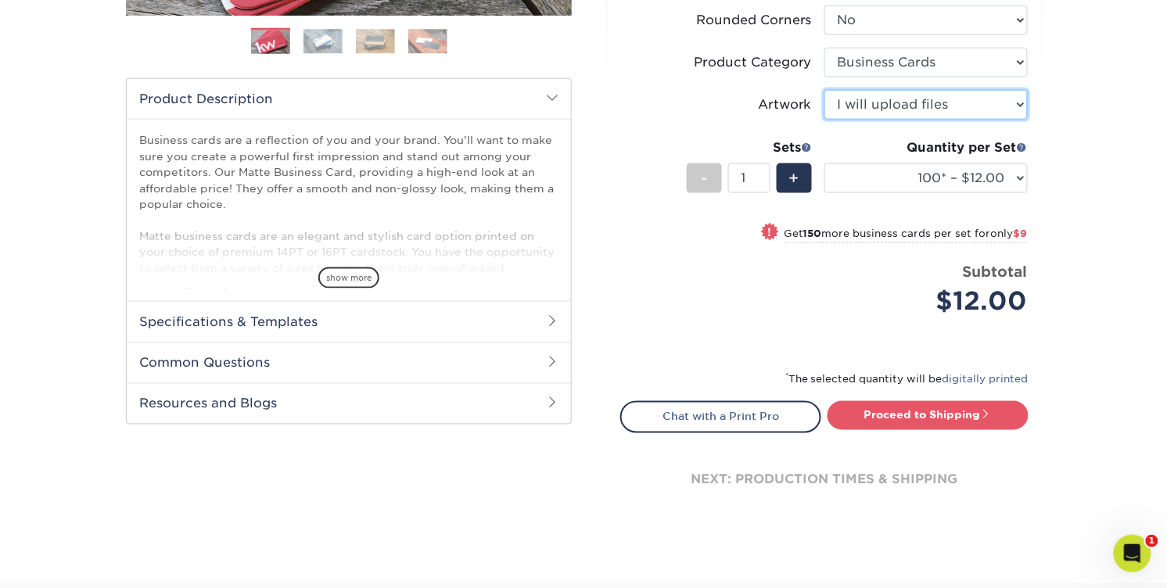
scroll to position [451, 0]
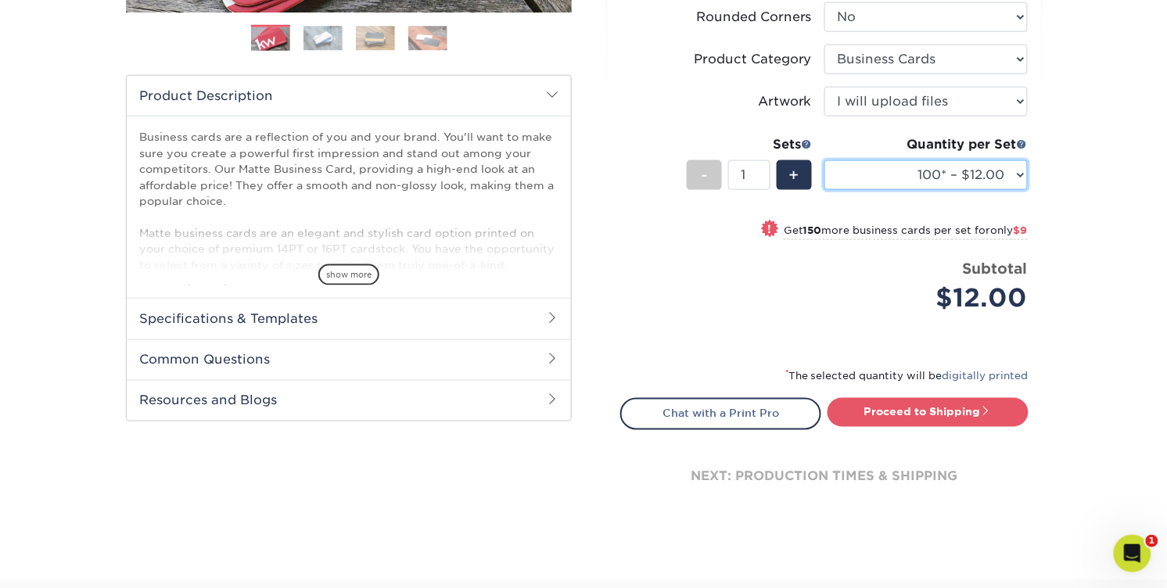
click at [1010, 190] on select "100* – $12.00 250* – $21.00 500 – $42.00 1000 – $53.00 2500 – $95.00 5000 – $18…" at bounding box center [925, 175] width 203 height 30
select select "250* – $21.00"
click at [826, 190] on select "100* – $12.00 250* – $21.00 500 – $42.00 1000 – $53.00 2500 – $95.00 5000 – $18…" at bounding box center [925, 175] width 203 height 30
click at [794, 187] on span "+" at bounding box center [794, 174] width 10 height 23
type input "2"
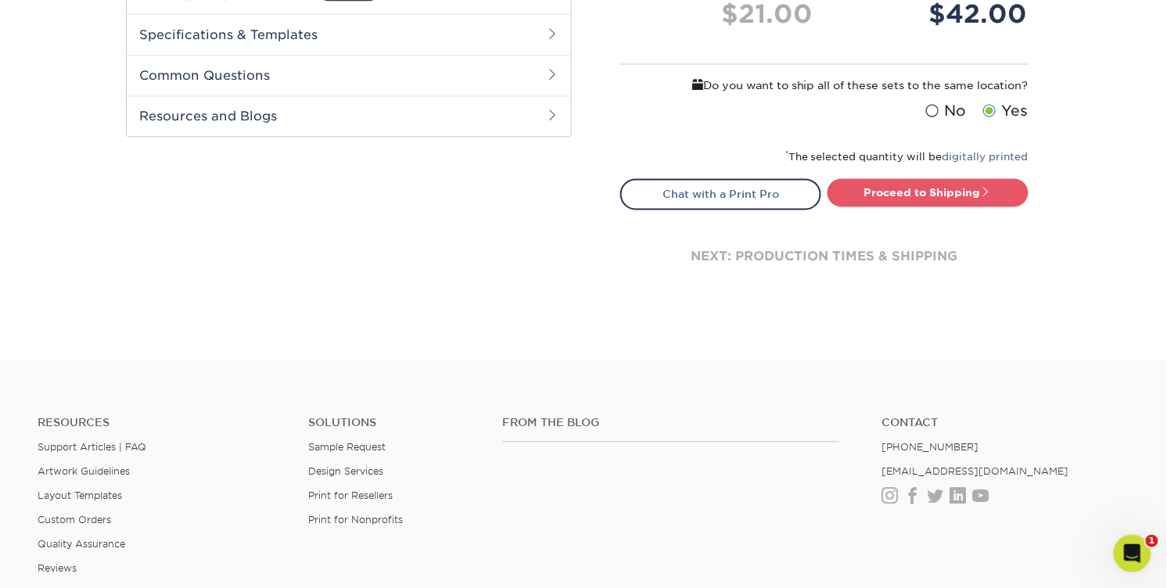
scroll to position [742, 0]
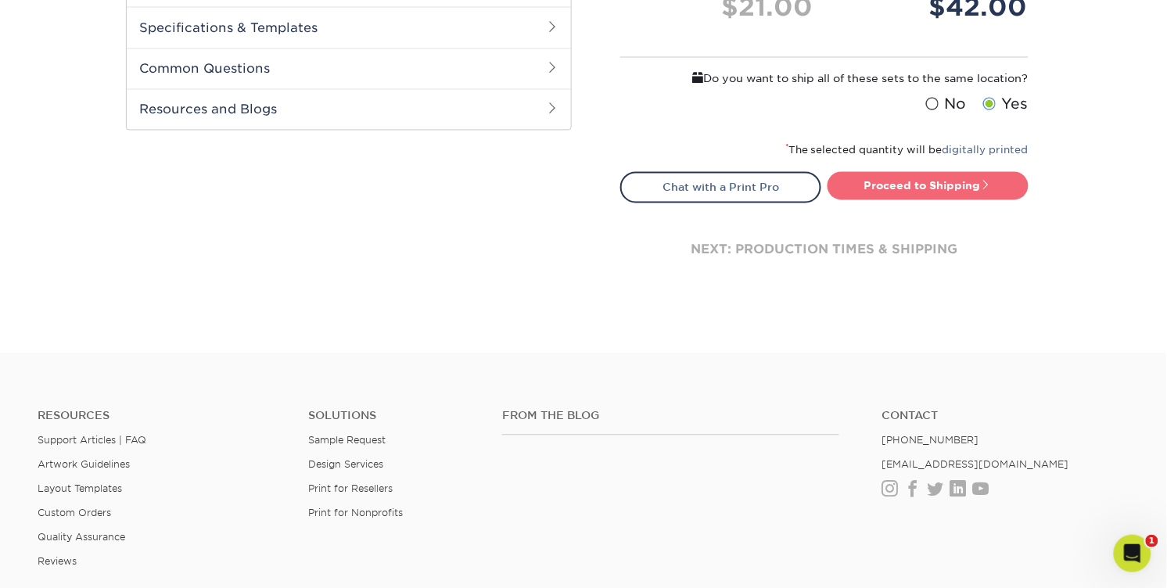
click at [916, 200] on link "Proceed to Shipping" at bounding box center [927, 186] width 201 height 28
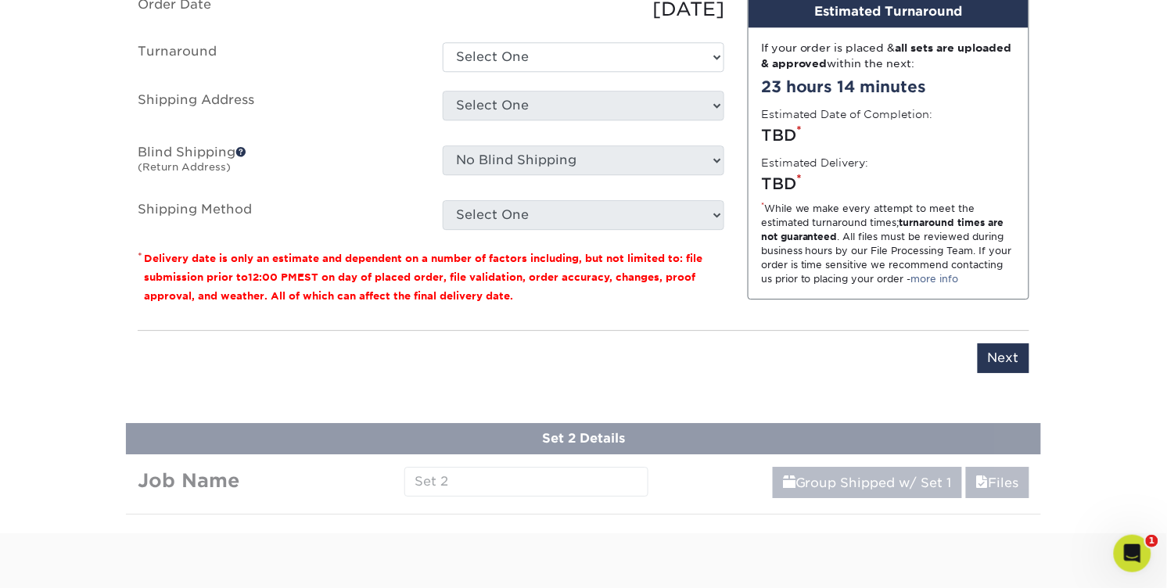
scroll to position [1236, 0]
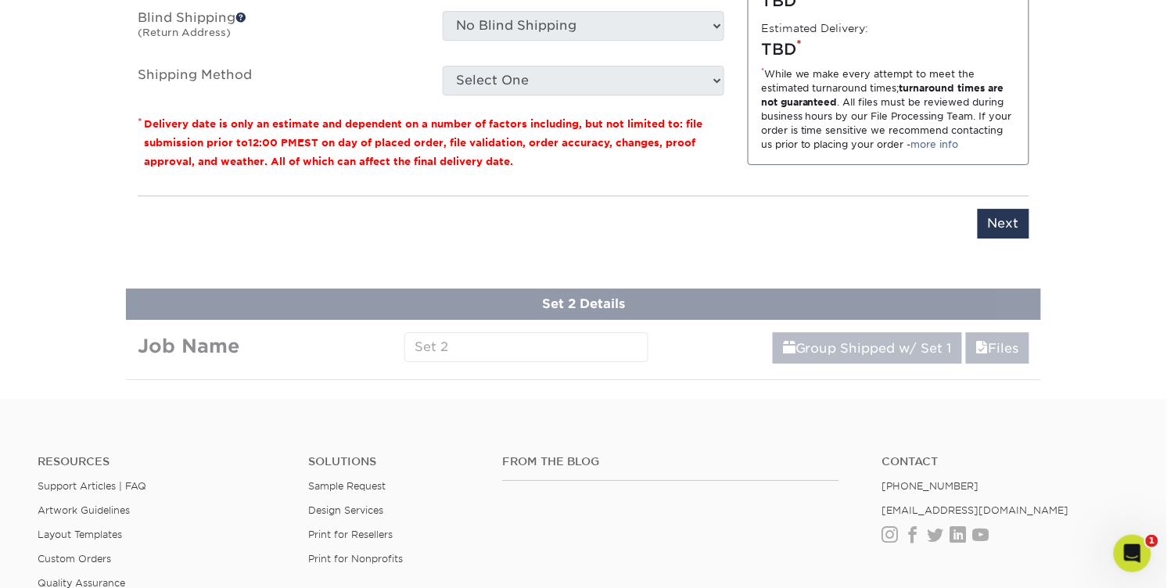
drag, startPoint x: 482, startPoint y: 81, endPoint x: 382, endPoint y: 84, distance: 100.1
type input "Bzcrds RAdkins"
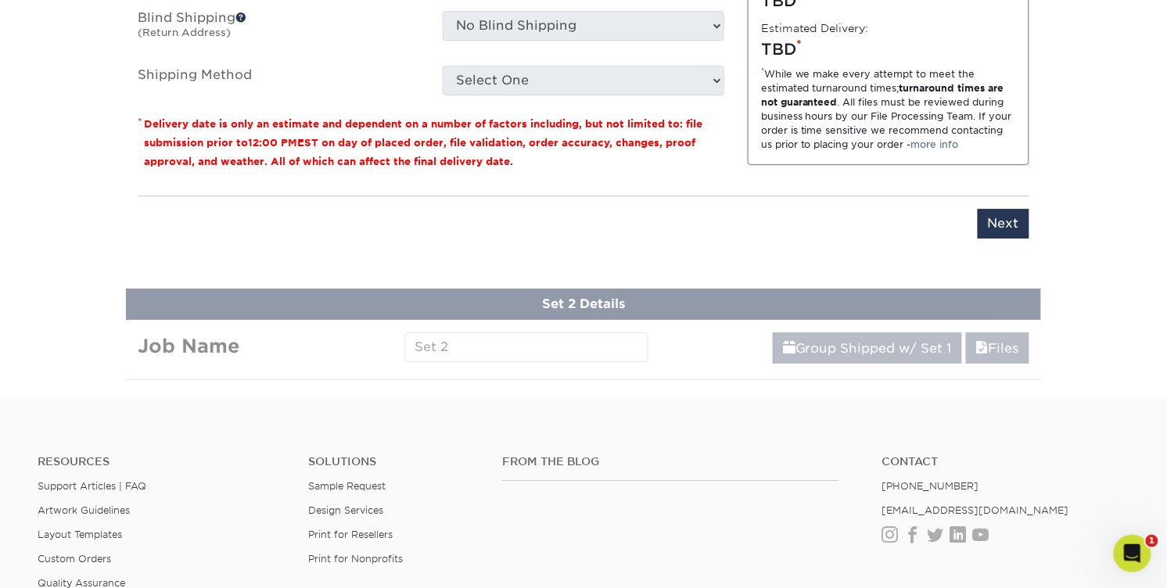
select select "23721297-b68b-4846-ba83-3171e6bd9d78"
select select "84924"
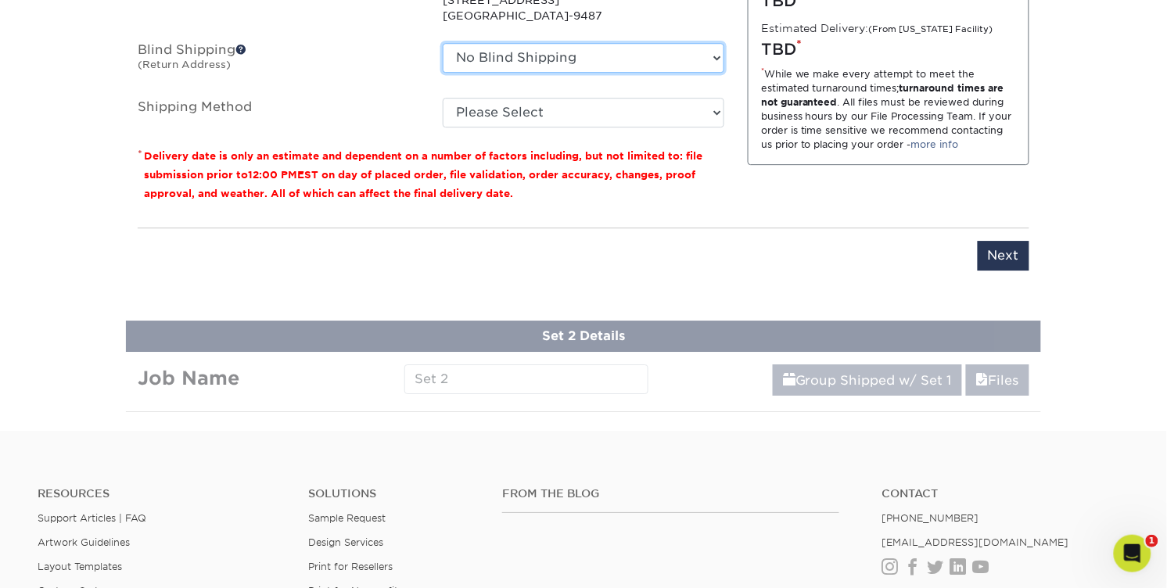
click at [707, 73] on select "No Blind Shipping ADV Amber Smith ARenihan Bridget Reitano AGS Heather Hutchins…" at bounding box center [584, 58] width 282 height 30
click at [443, 73] on select "No Blind Shipping ADV Amber Smith ARenihan Bridget Reitano AGS Heather Hutchins…" at bounding box center [584, 58] width 282 height 30
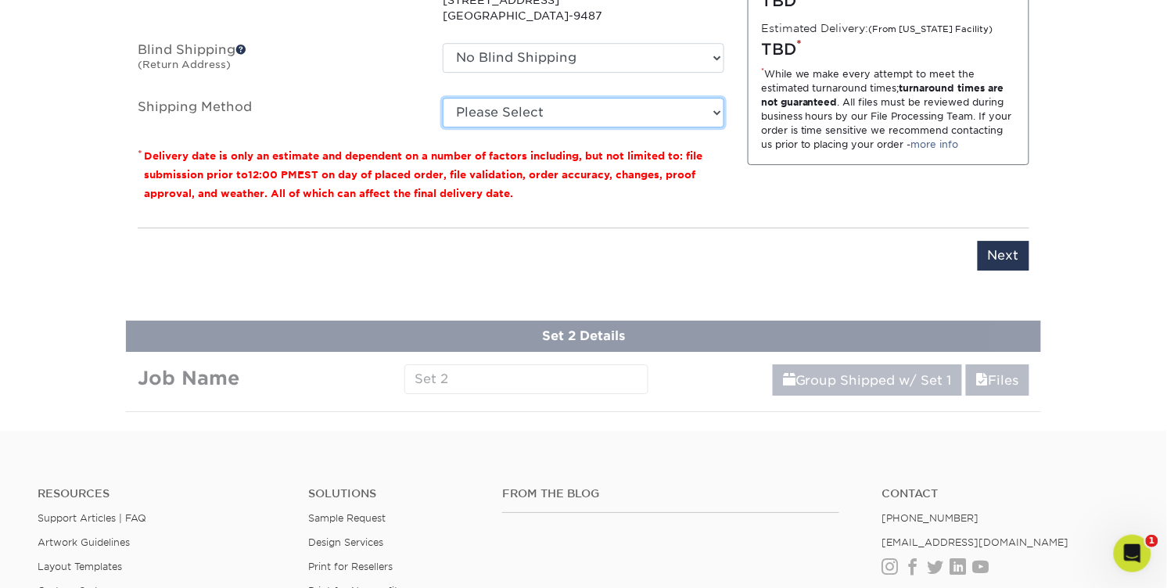
click at [674, 127] on select "Please Select Ground Shipping (+$14.95) 3 Day Shipping Service (+$15.34) 2 Day …" at bounding box center [584, 113] width 282 height 30
select select "03"
click at [443, 127] on select "Please Select Ground Shipping (+$14.95) 3 Day Shipping Service (+$15.34) 2 Day …" at bounding box center [584, 113] width 282 height 30
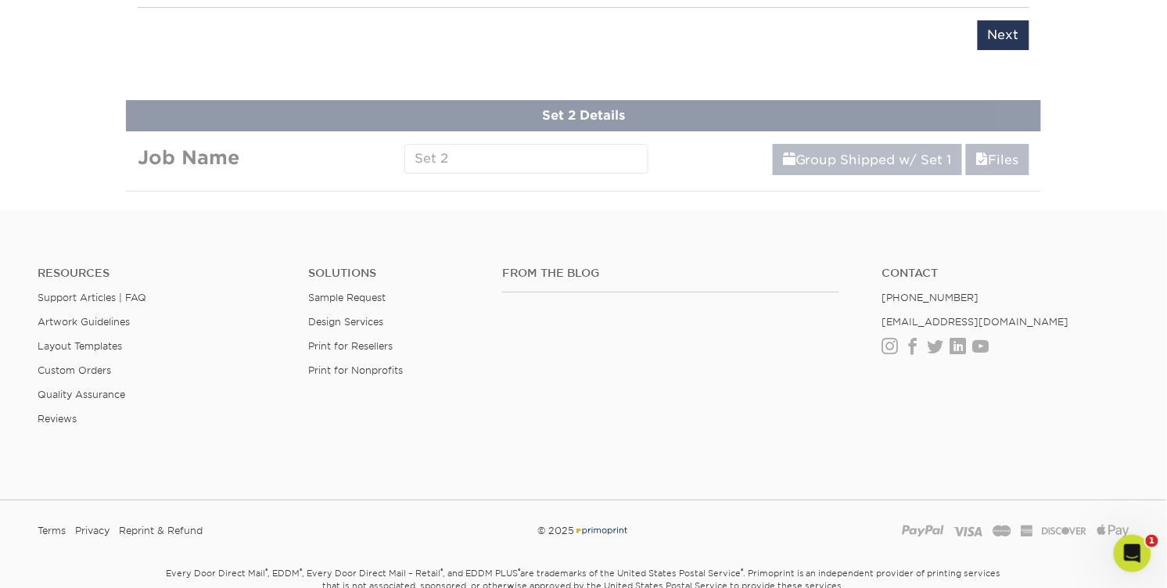
scroll to position [1458, 0]
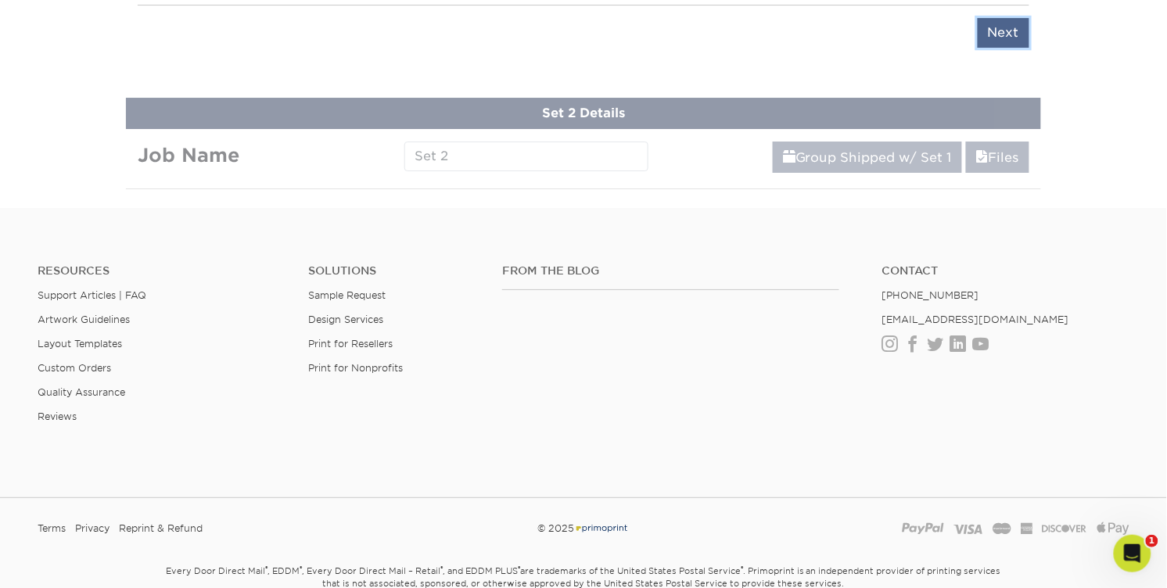
click at [981, 48] on input "Next" at bounding box center [1003, 33] width 52 height 30
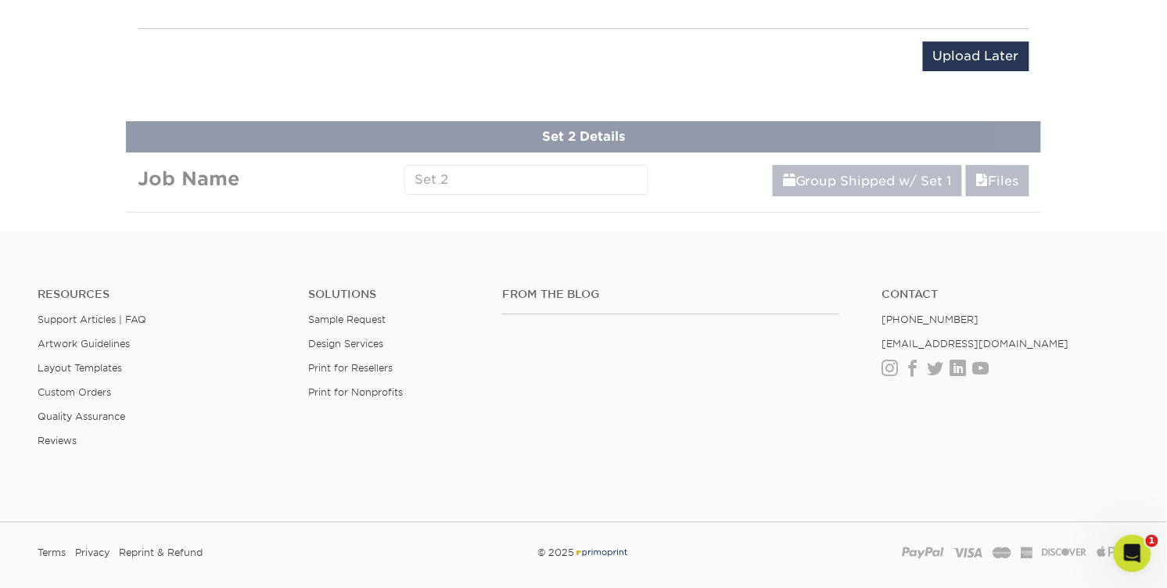
scroll to position [1404, 0]
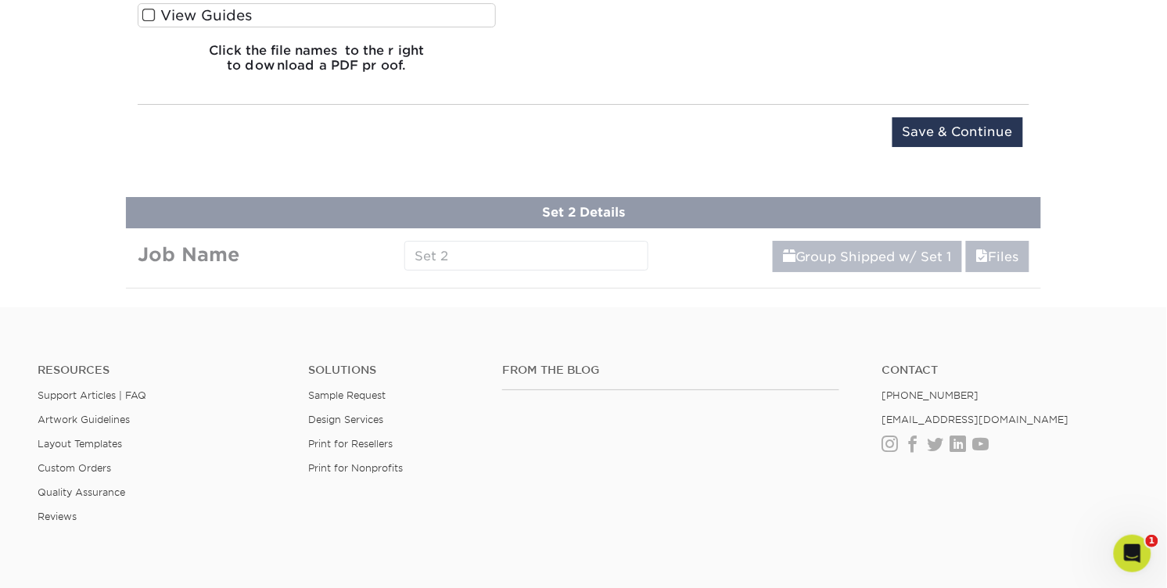
click at [896, 147] on input "Save & Continue" at bounding box center [957, 132] width 131 height 30
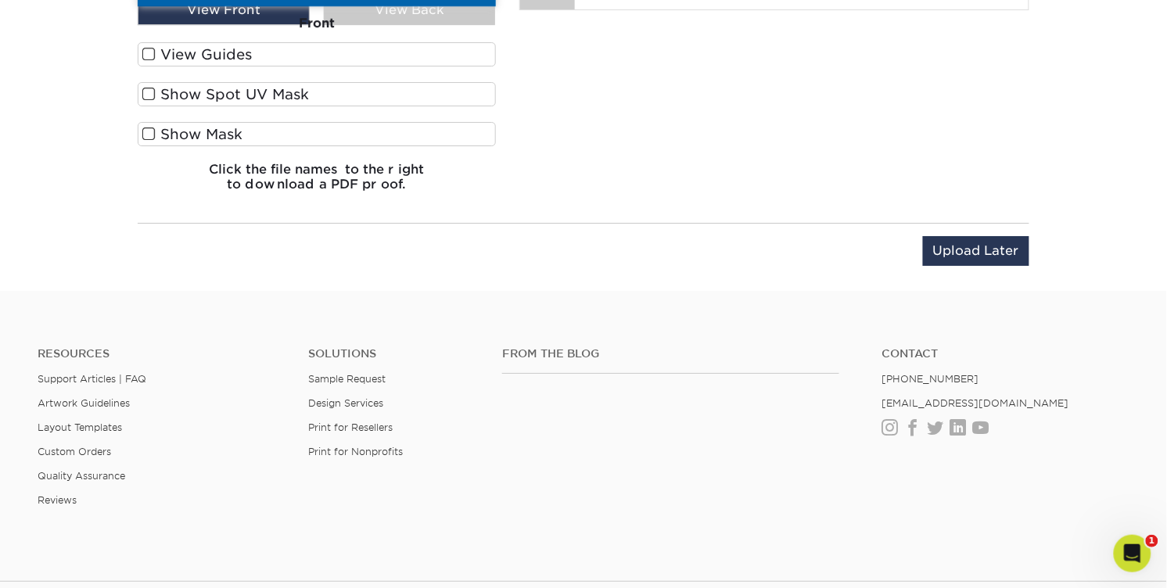
scroll to position [1433, 0]
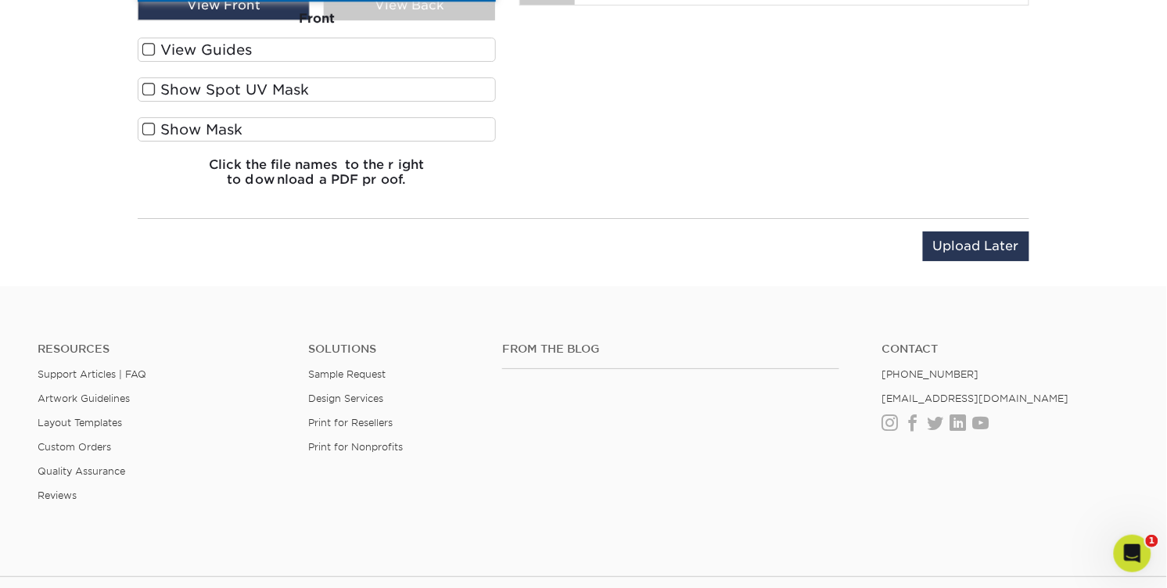
type input "S"
type input "Bzcrds SMcGuire"
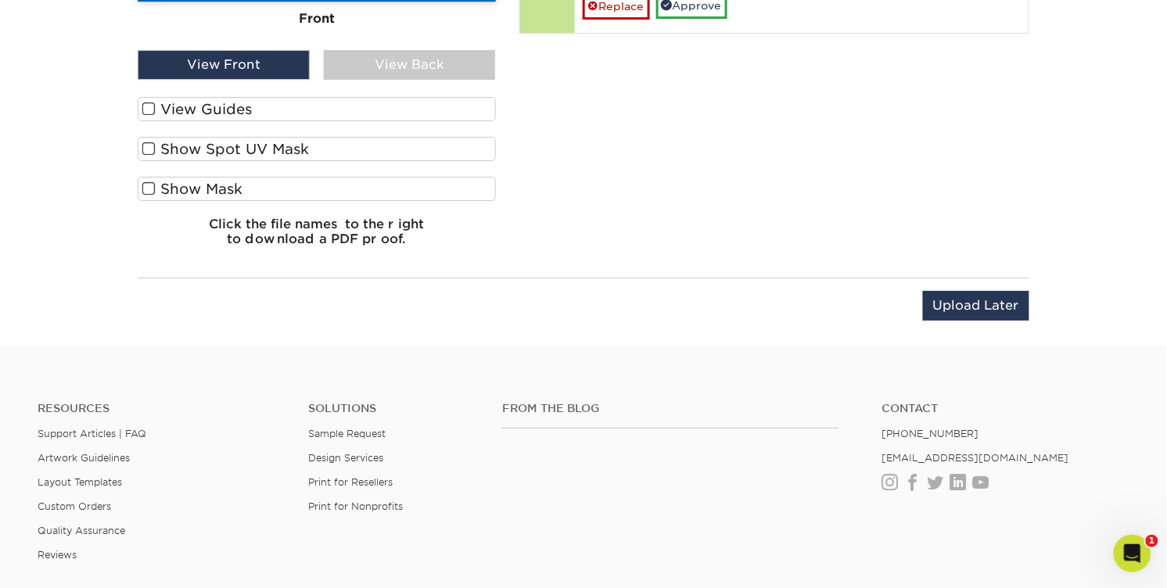
click at [430, 80] on div "View Back" at bounding box center [410, 65] width 172 height 30
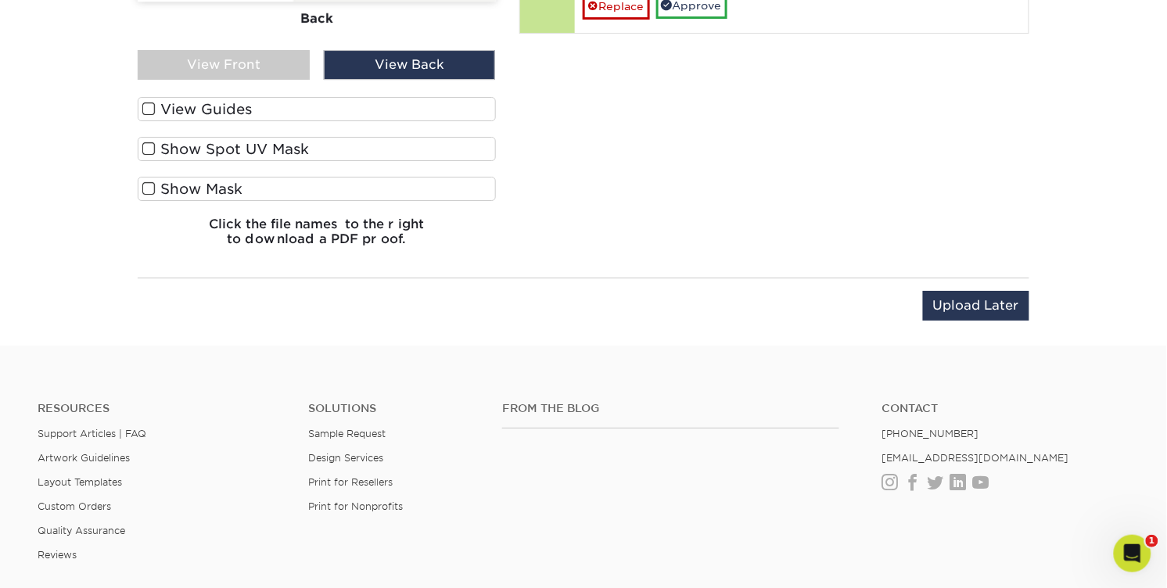
click at [288, 80] on div "View Front" at bounding box center [224, 65] width 172 height 30
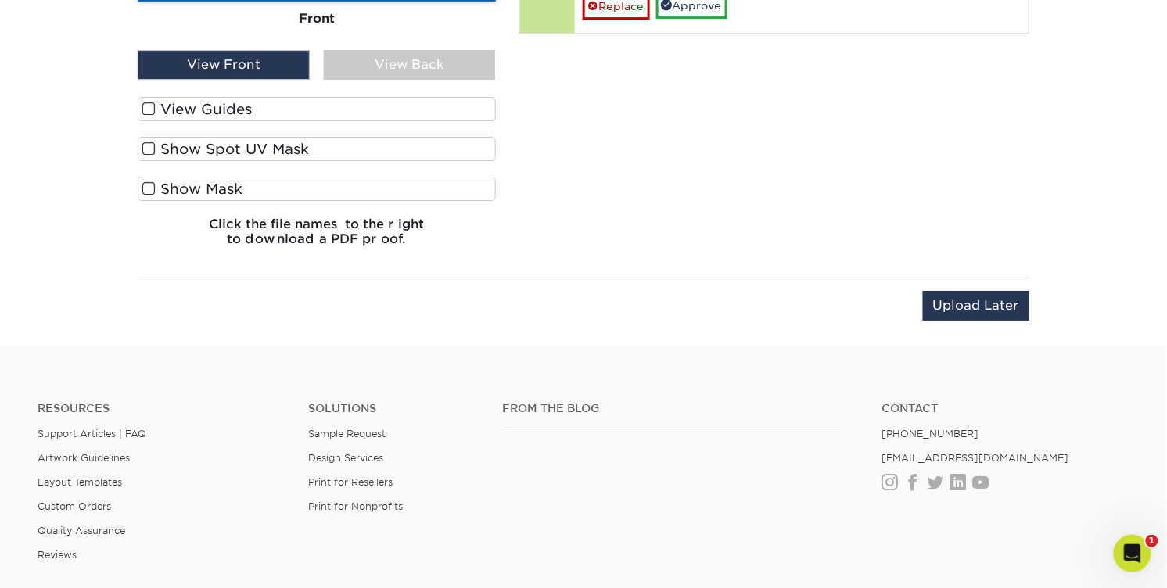
click at [387, 80] on div "View Back" at bounding box center [410, 65] width 172 height 30
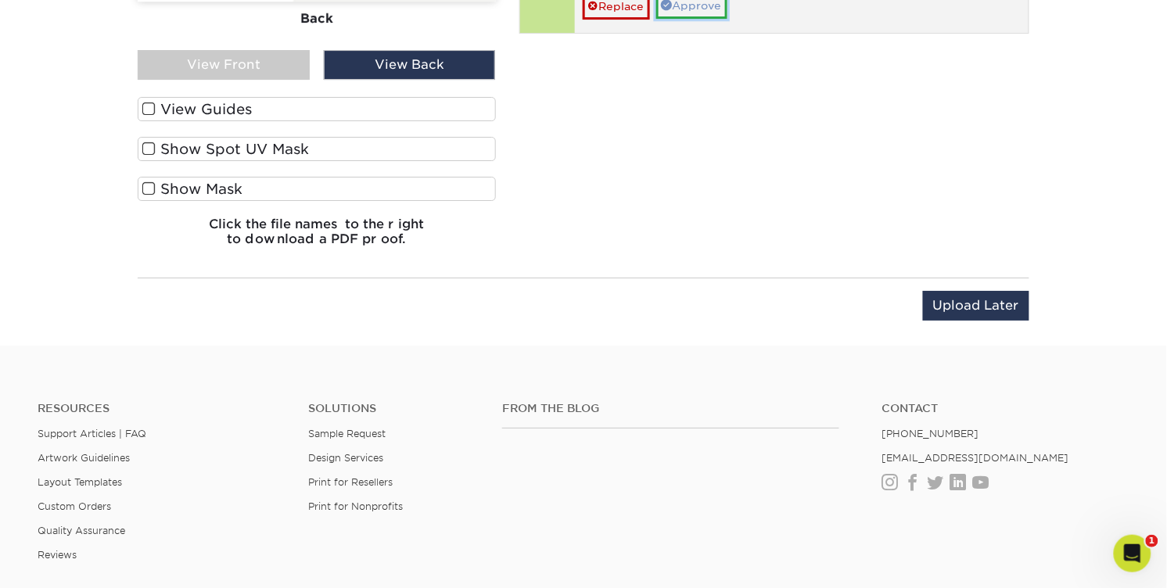
click at [727, 19] on link "Approve" at bounding box center [691, 5] width 71 height 27
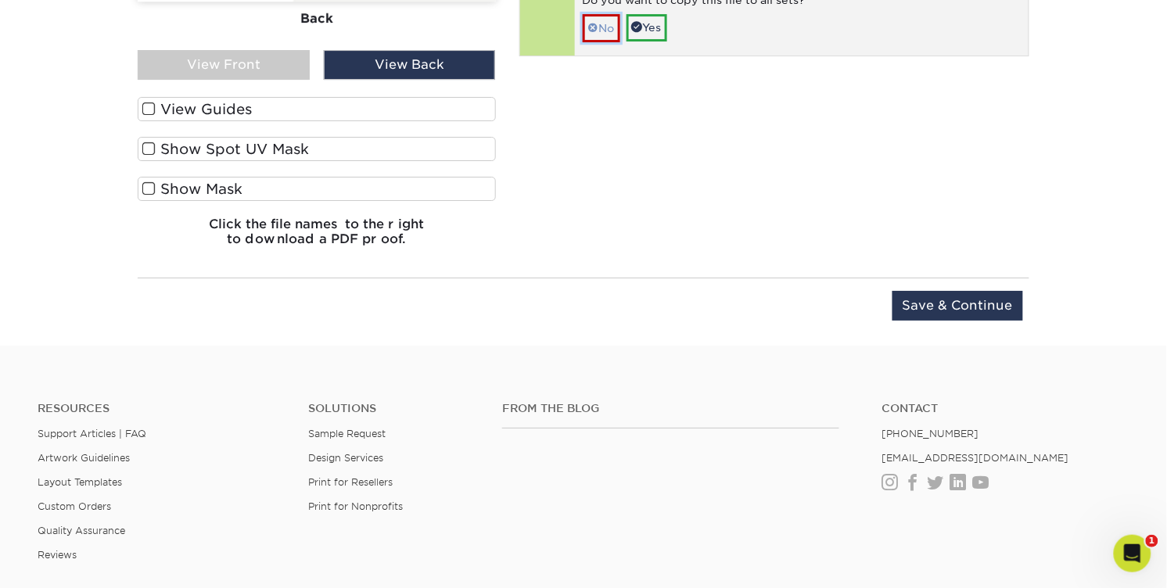
click at [620, 41] on link "No" at bounding box center [602, 27] width 38 height 27
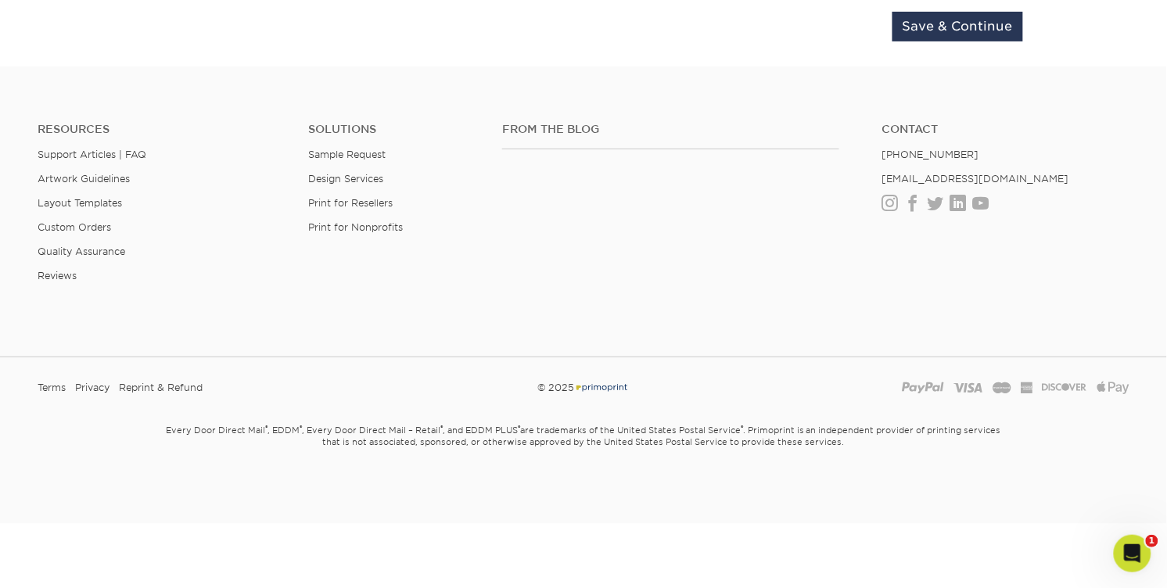
scroll to position [1715, 0]
click at [899, 39] on input "Save & Continue" at bounding box center [957, 24] width 131 height 30
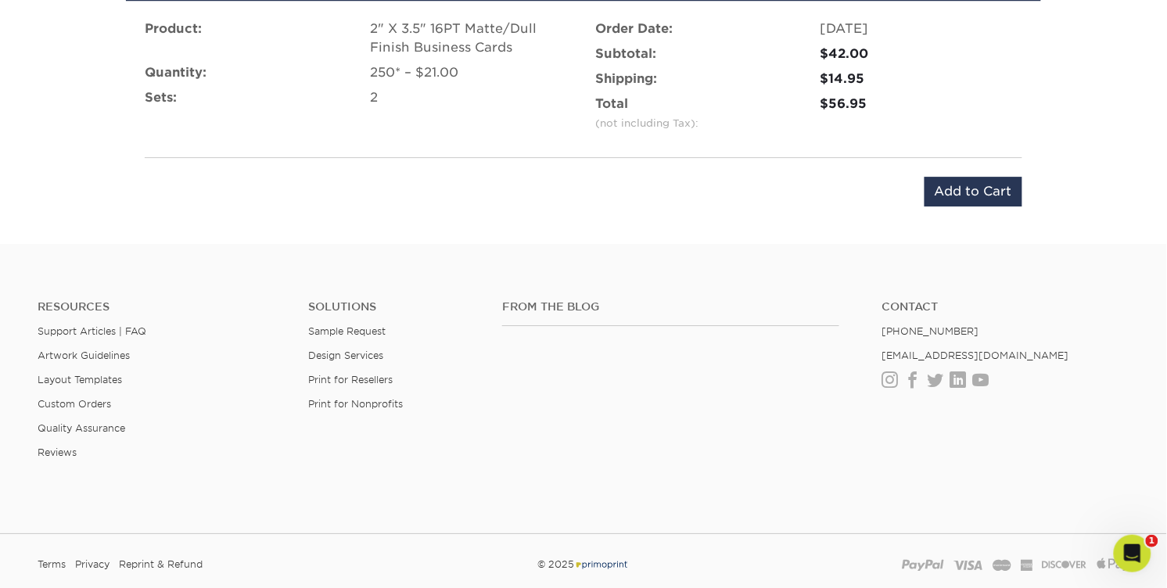
scroll to position [1246, 0]
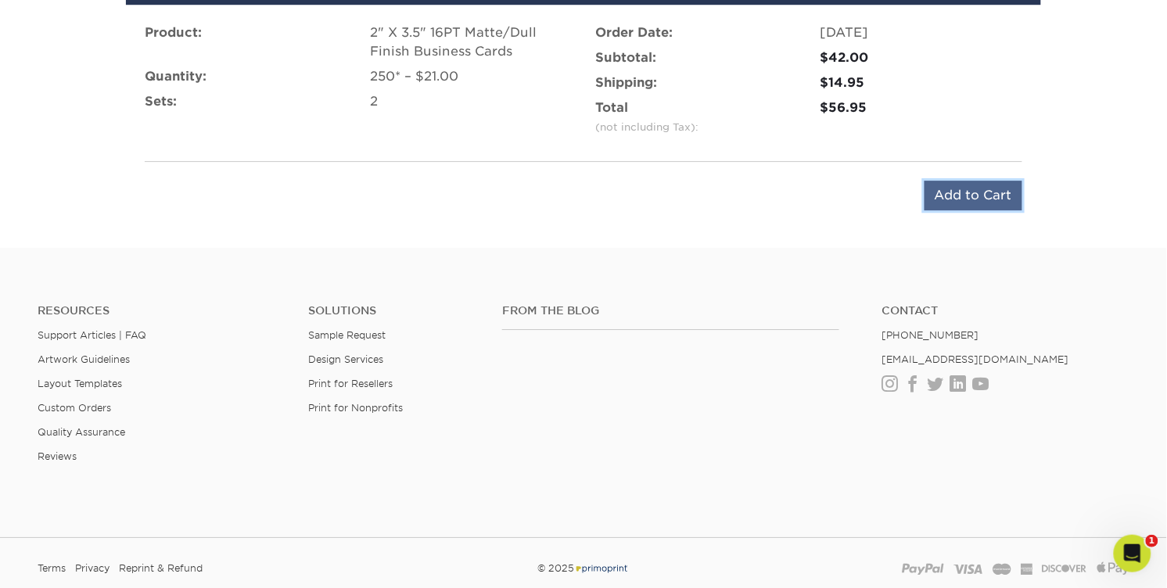
click at [961, 210] on input "Add to Cart" at bounding box center [973, 196] width 98 height 30
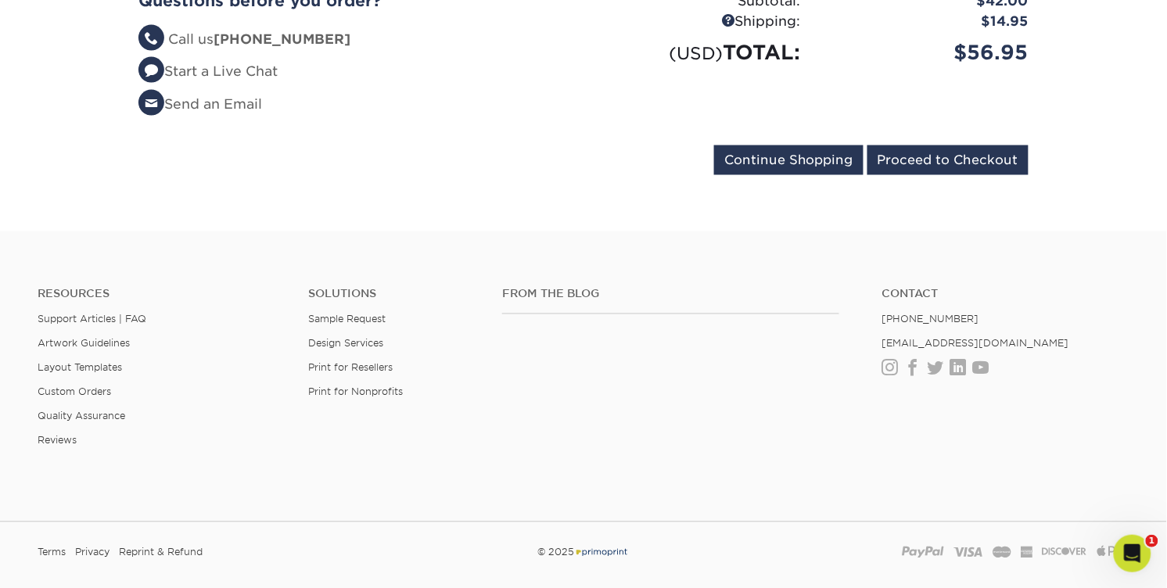
scroll to position [636, 0]
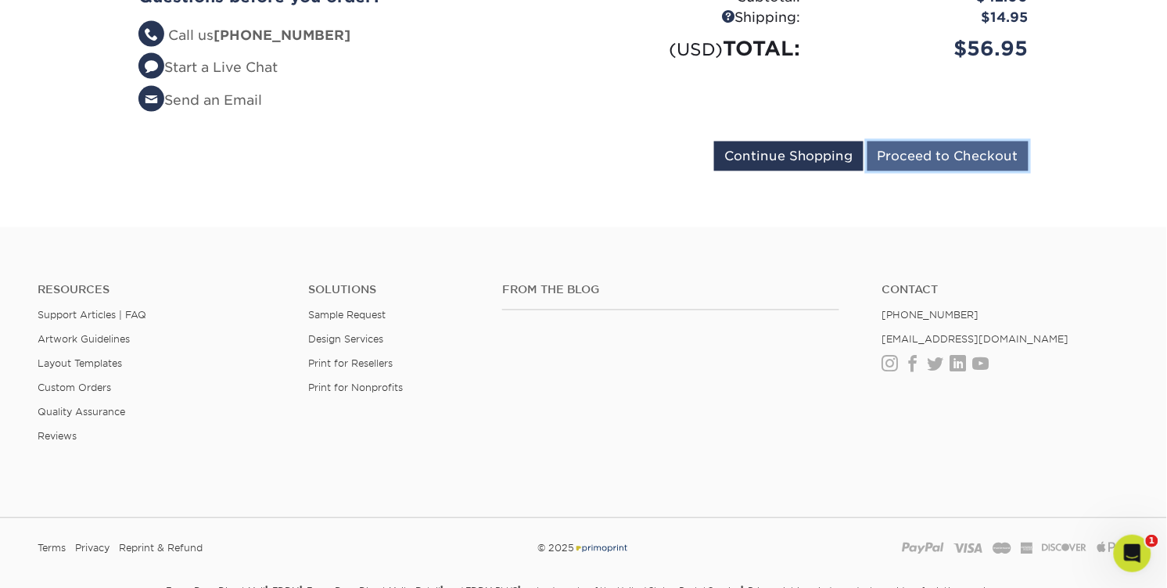
click at [952, 171] on input "Proceed to Checkout" at bounding box center [947, 157] width 161 height 30
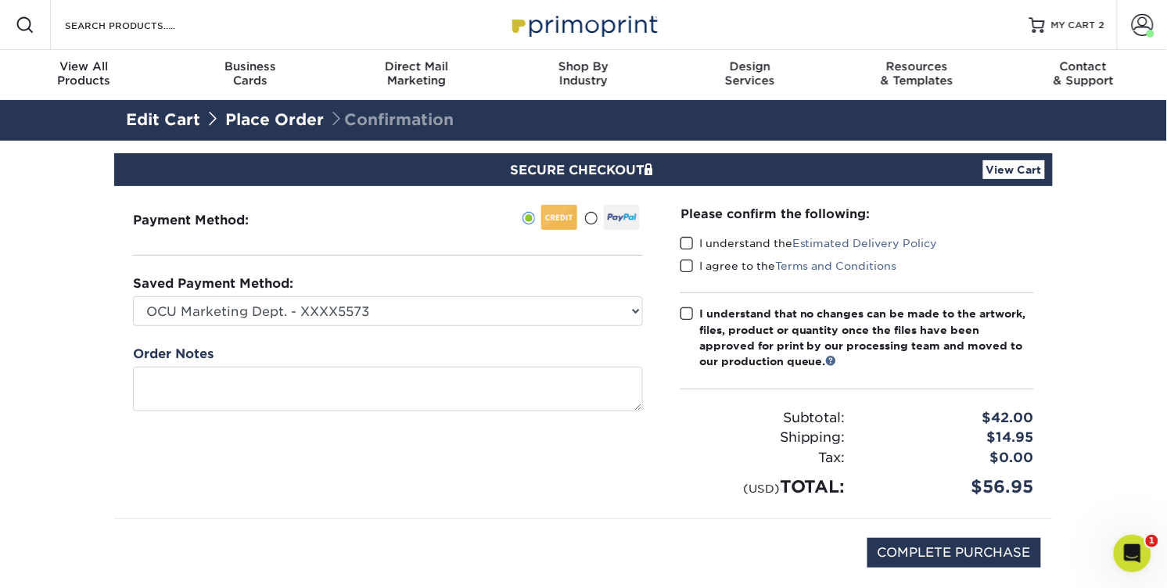
click at [693, 251] on span at bounding box center [686, 243] width 13 height 15
click at [0, 0] on input "I understand the Estimated Delivery Policy" at bounding box center [0, 0] width 0 height 0
click at [694, 274] on span at bounding box center [686, 266] width 13 height 15
click at [0, 0] on input "I agree to the Terms and Conditions" at bounding box center [0, 0] width 0 height 0
click at [690, 321] on span at bounding box center [686, 314] width 13 height 15
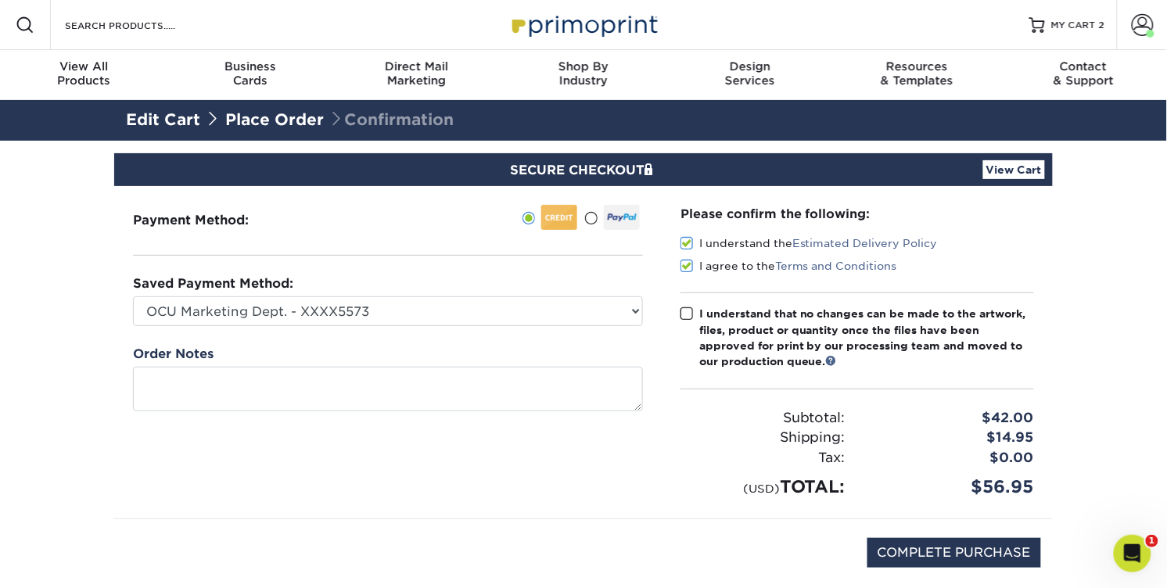
click at [0, 0] on input "I understand that no changes can be made to the artwork, files, product or quan…" at bounding box center [0, 0] width 0 height 0
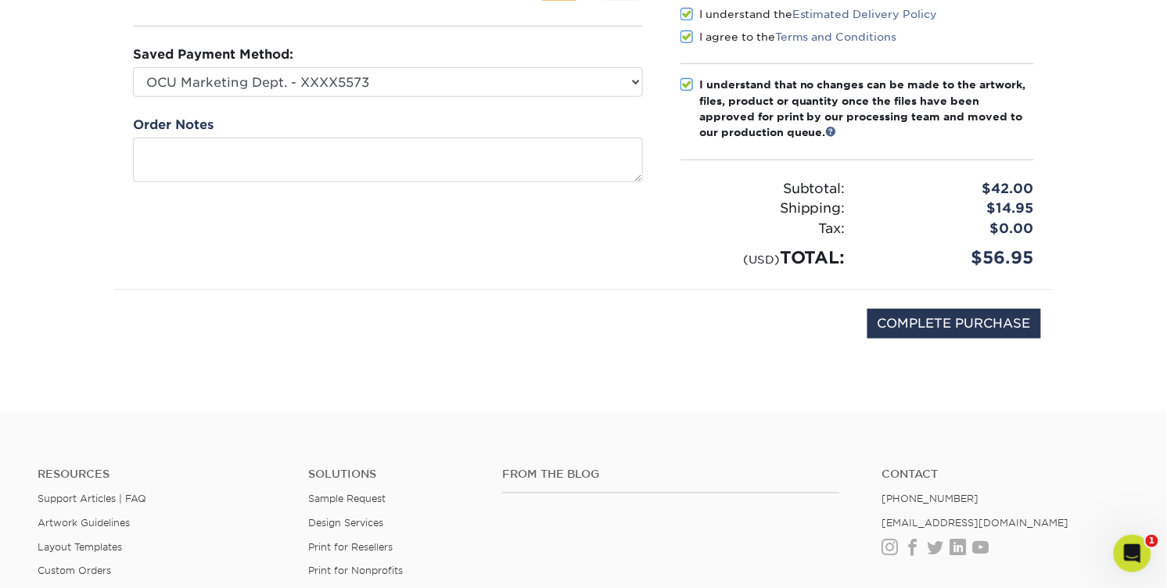
scroll to position [232, 0]
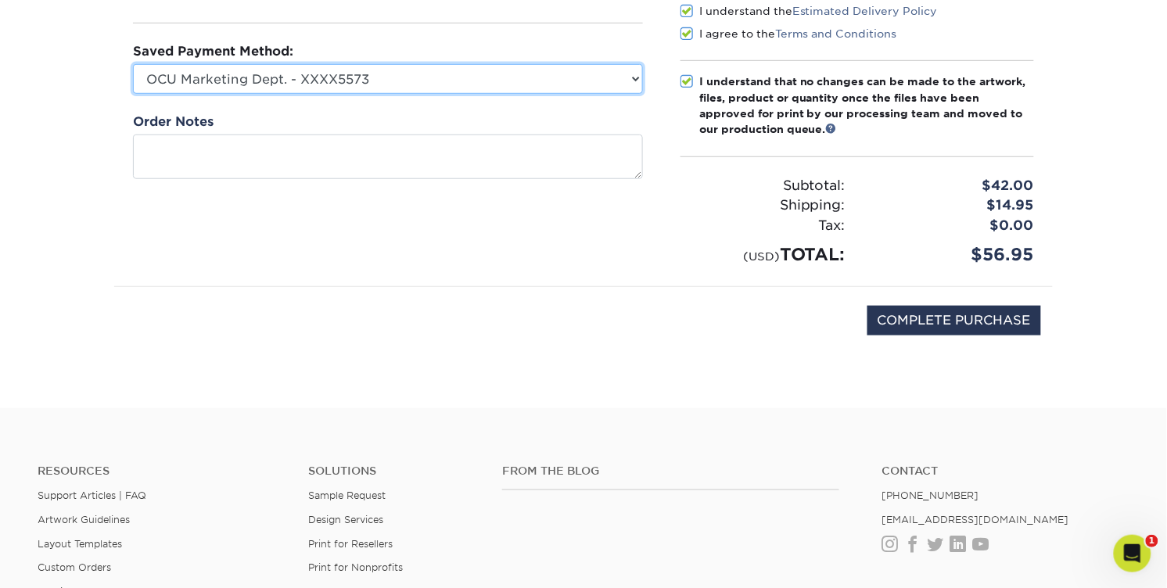
click at [631, 94] on select "OCU Marketing Dept. - XXXX5573 OCU Enrollment Dept. - XXXX9056 New Credit Card" at bounding box center [388, 79] width 510 height 30
click at [138, 94] on select "OCU Marketing Dept. - XXXX5573 OCU Enrollment Dept. - XXXX9056 New Credit Card" at bounding box center [388, 79] width 510 height 30
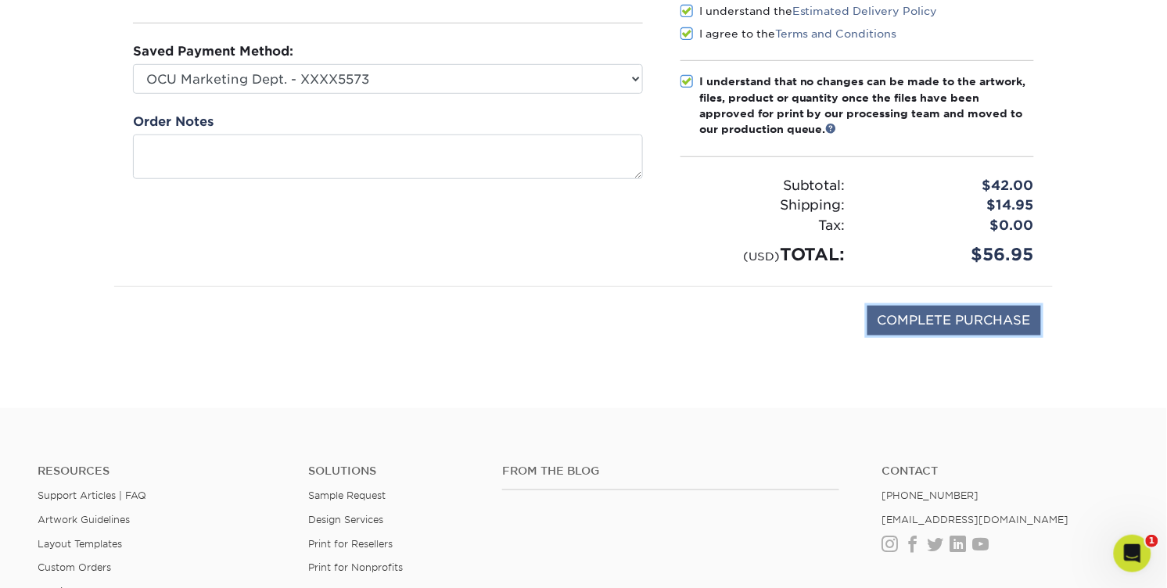
click at [882, 335] on input "COMPLETE PURCHASE" at bounding box center [954, 321] width 174 height 30
type input "PROCESSING, PLEASE WAIT..."
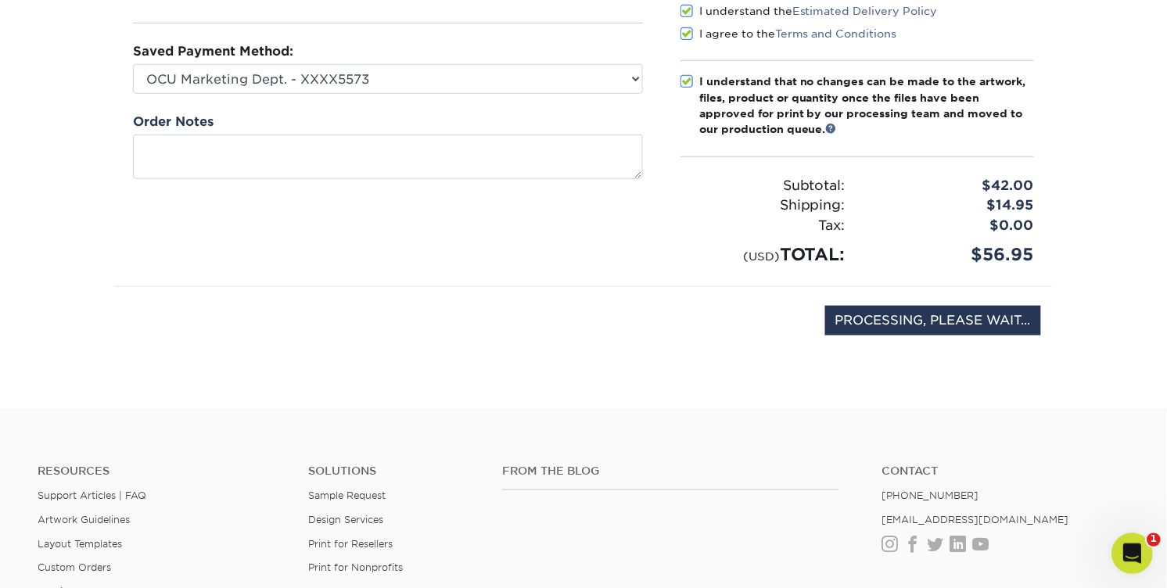
click at [1131, 559] on icon "Open Intercom Messenger" at bounding box center [1130, 552] width 26 height 26
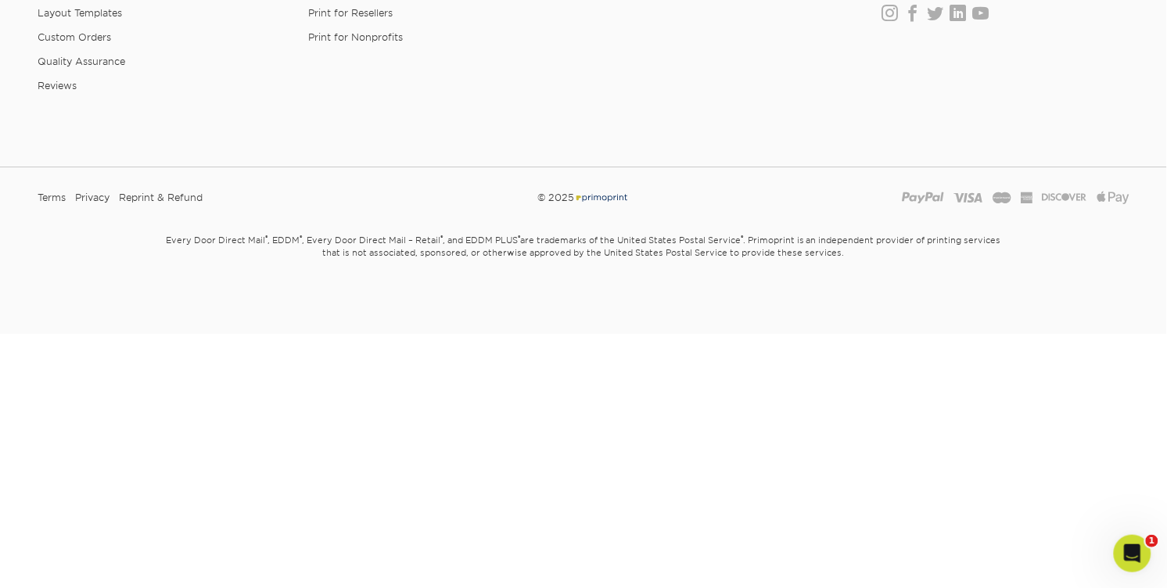
scroll to position [1367, 0]
